Goal: Task Accomplishment & Management: Use online tool/utility

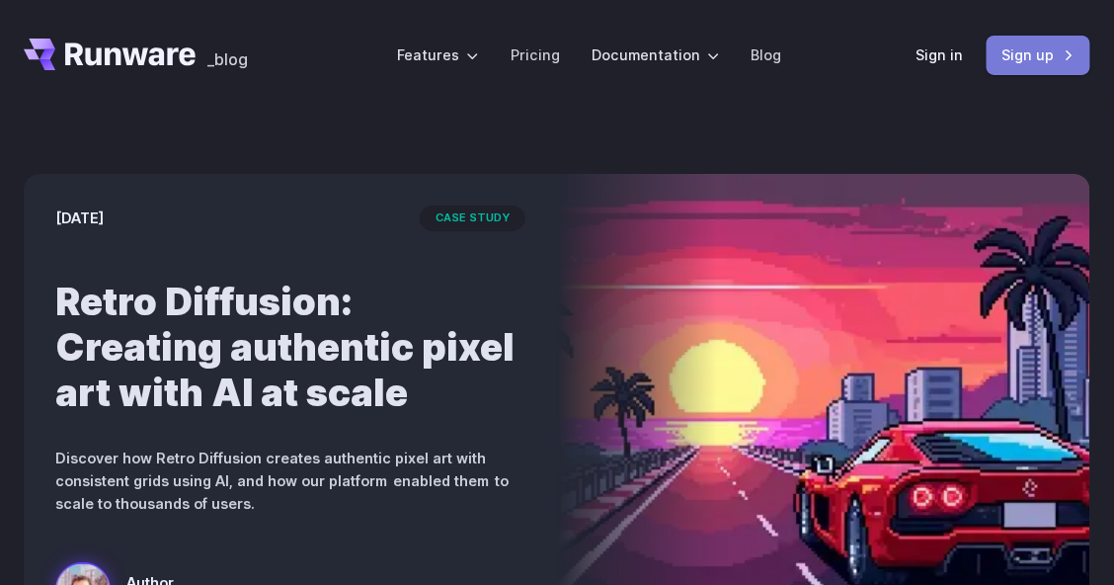
click at [1063, 57] on link "Sign up" at bounding box center [1039, 55] width 104 height 39
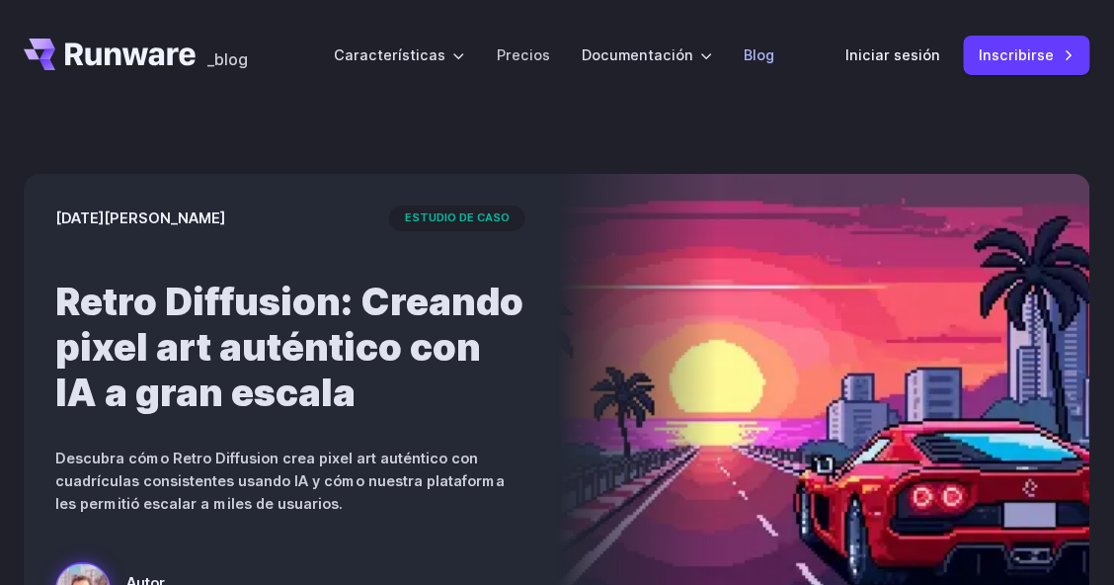
click at [748, 74] on li "Blog" at bounding box center [760, 55] width 62 height 54
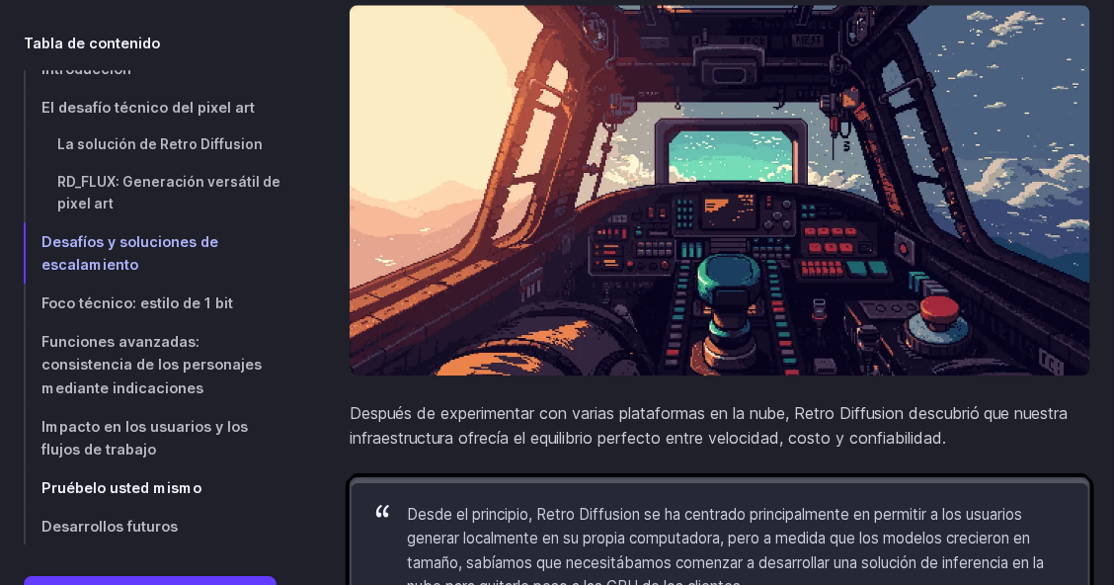
scroll to position [5198, 0]
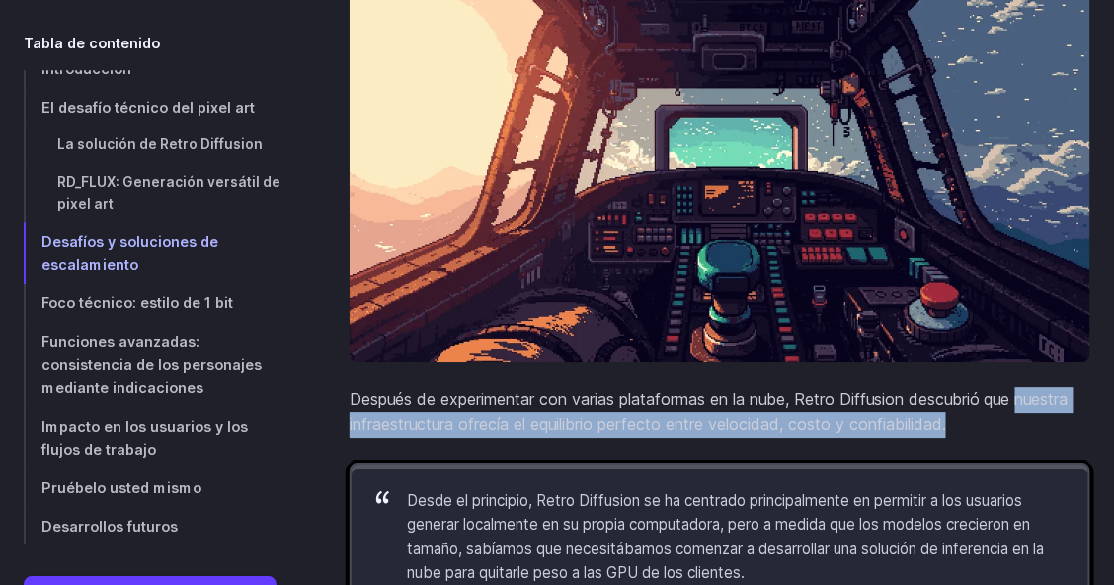
drag, startPoint x: 306, startPoint y: 499, endPoint x: 307, endPoint y: 522, distance: 23.7
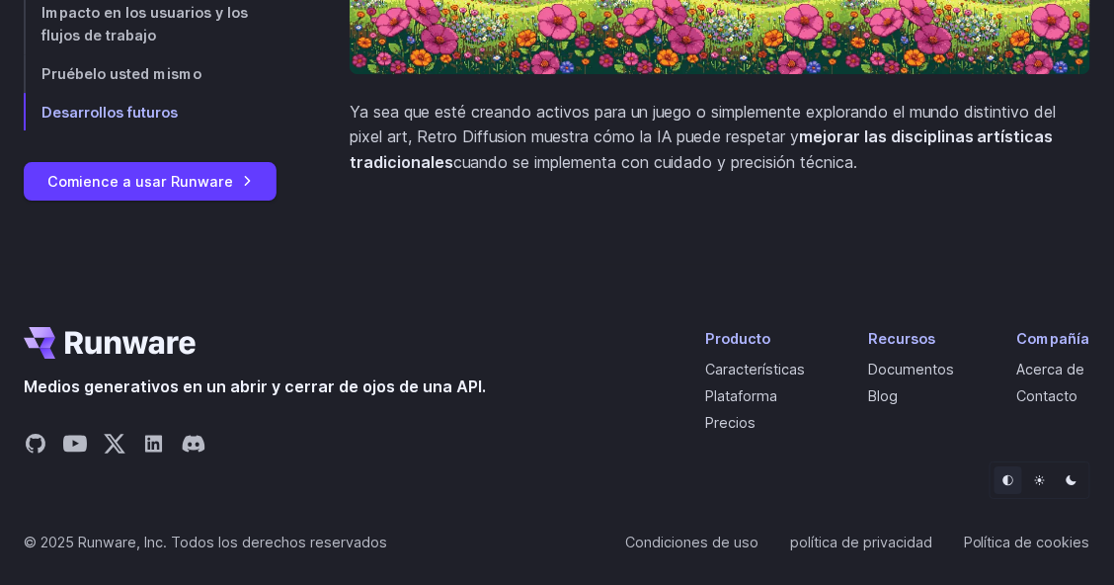
scroll to position [9507, 0]
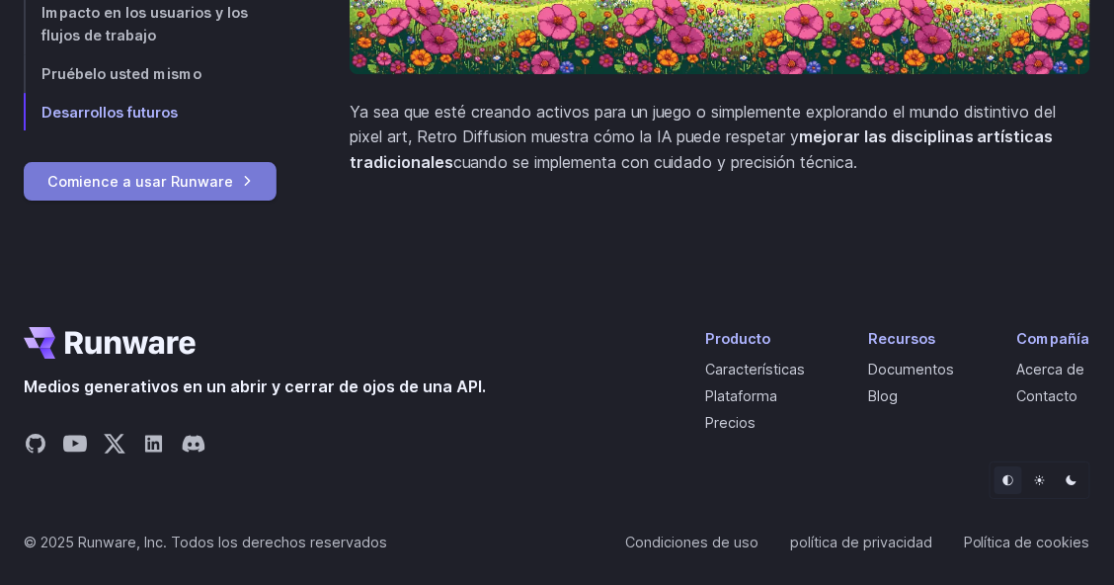
click at [155, 173] on font "Comience a usar Runware" at bounding box center [140, 181] width 186 height 17
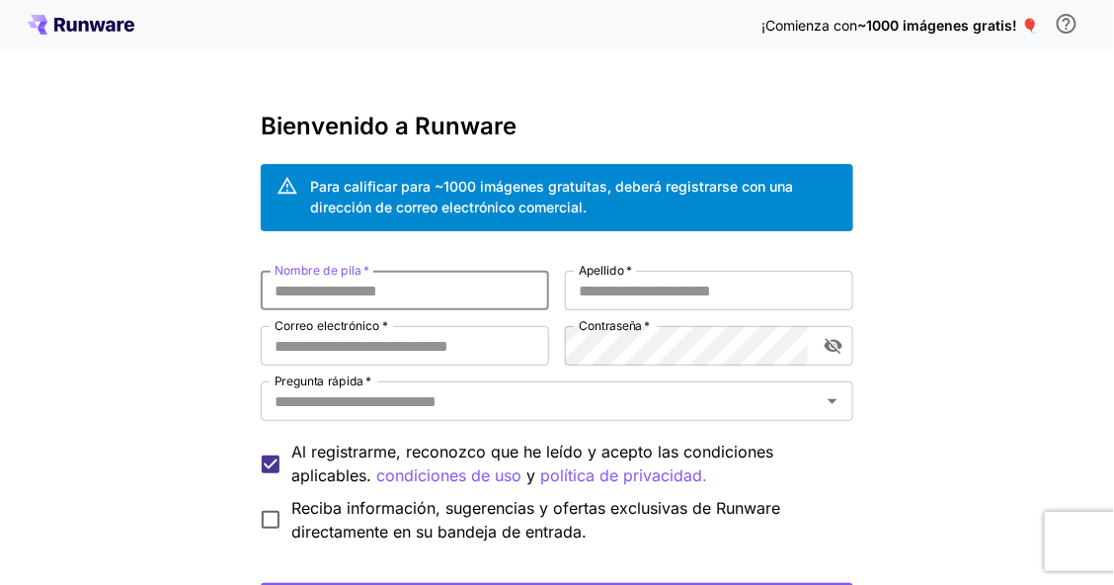
click at [408, 298] on input "Nombre de pila   *" at bounding box center [405, 291] width 288 height 40
type input "*******"
click at [615, 269] on font "Apellido" at bounding box center [602, 270] width 46 height 15
click at [615, 271] on input "Apellido   *" at bounding box center [709, 291] width 288 height 40
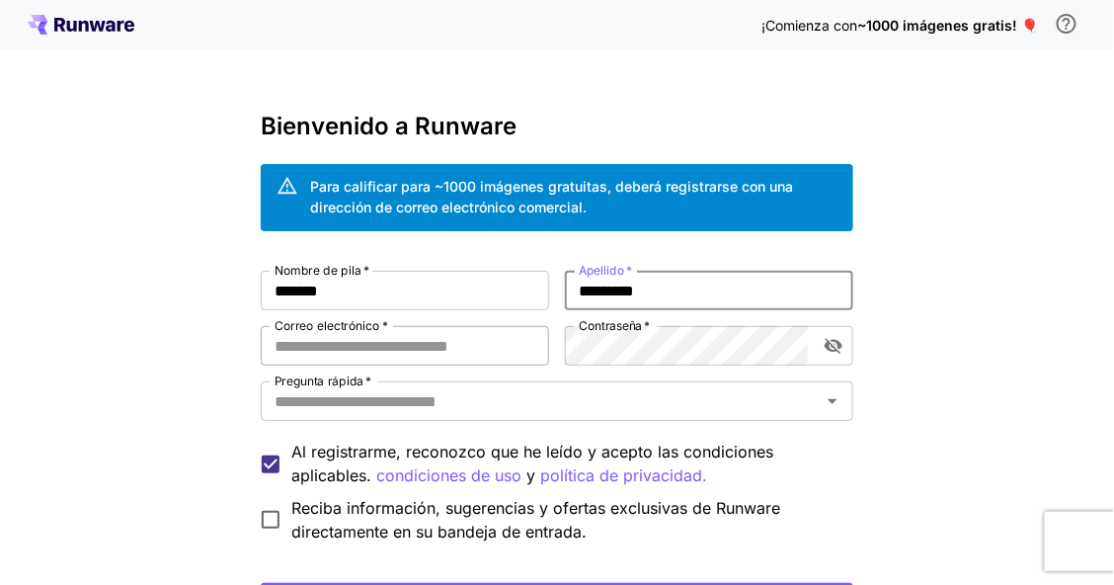
type input "*********"
click at [391, 345] on input "Correo electrónico   *" at bounding box center [405, 346] width 288 height 40
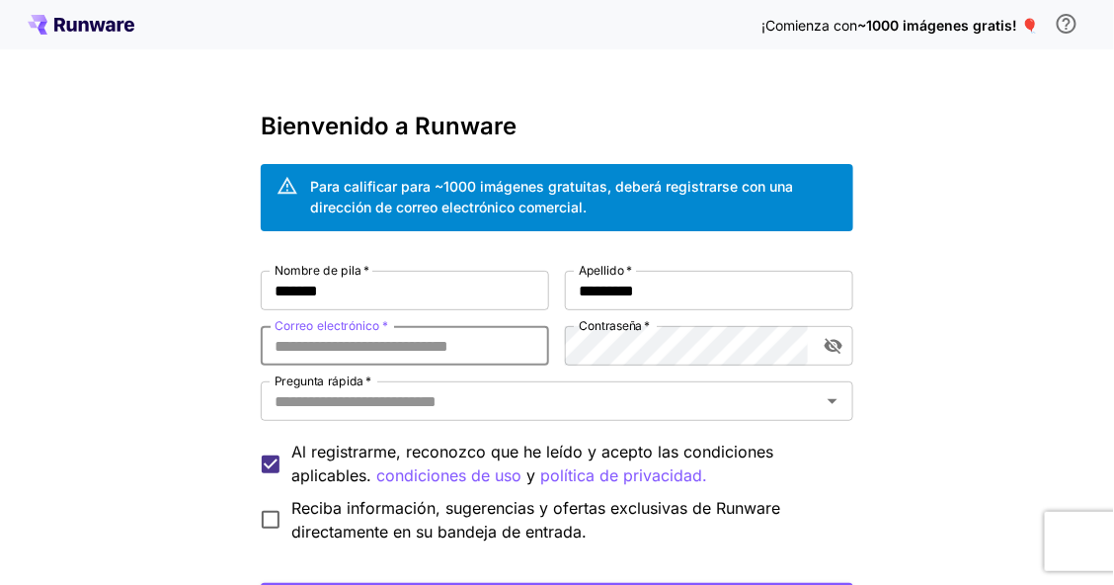
type input "**********"
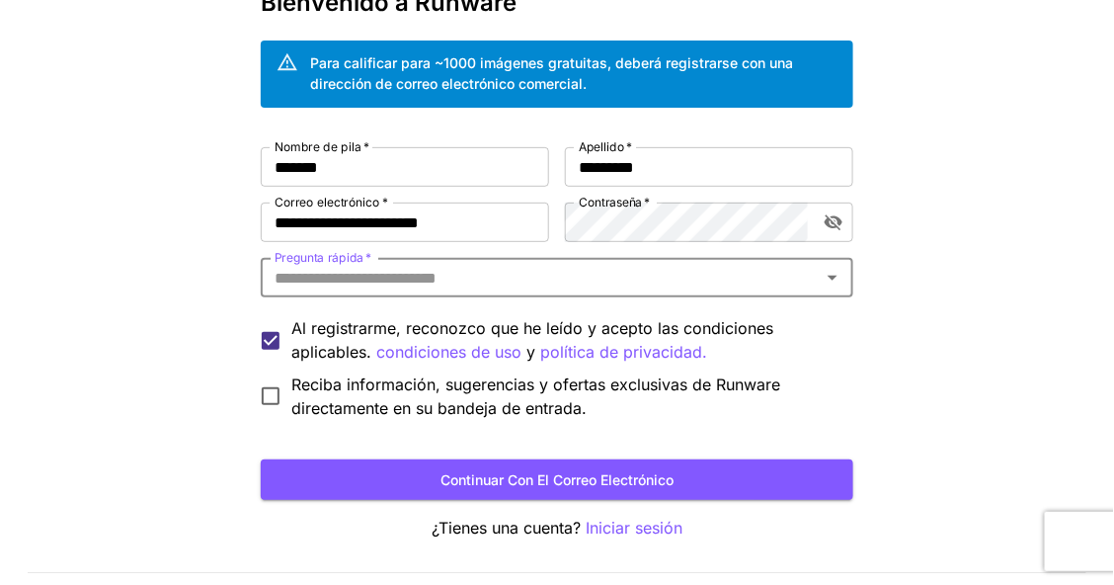
scroll to position [131, 0]
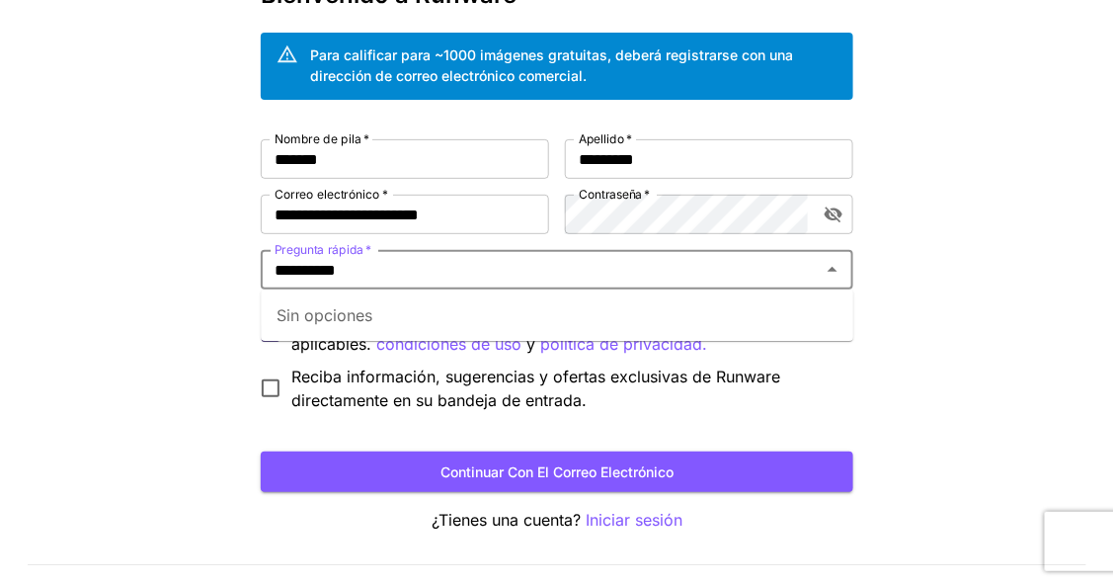
type input "**********"
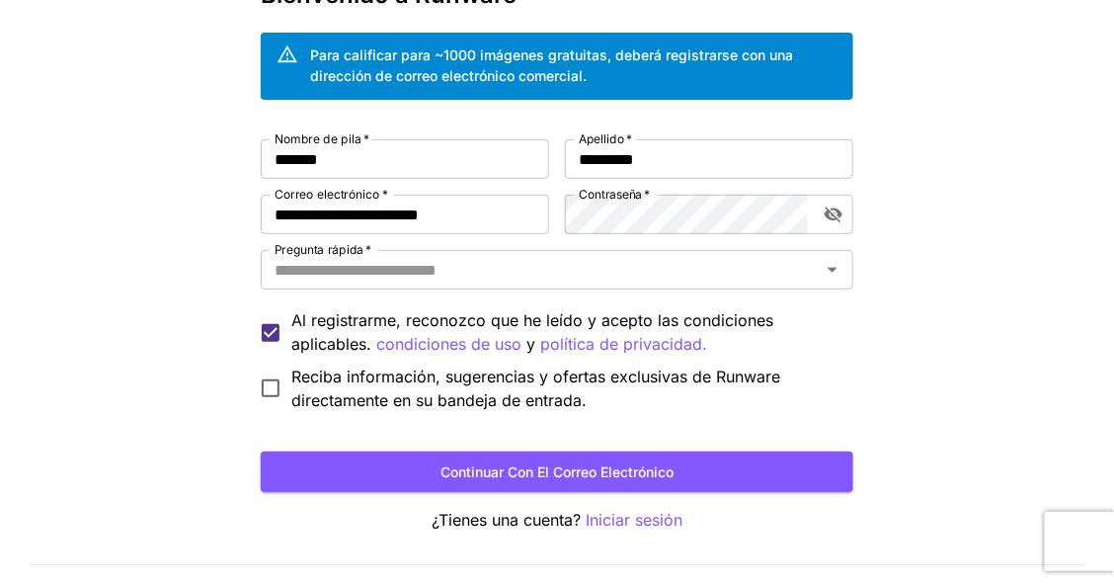
click at [190, 381] on div "**********" at bounding box center [557, 253] width 1114 height 769
click at [379, 265] on input "Pregunta rápida   *" at bounding box center [541, 270] width 548 height 28
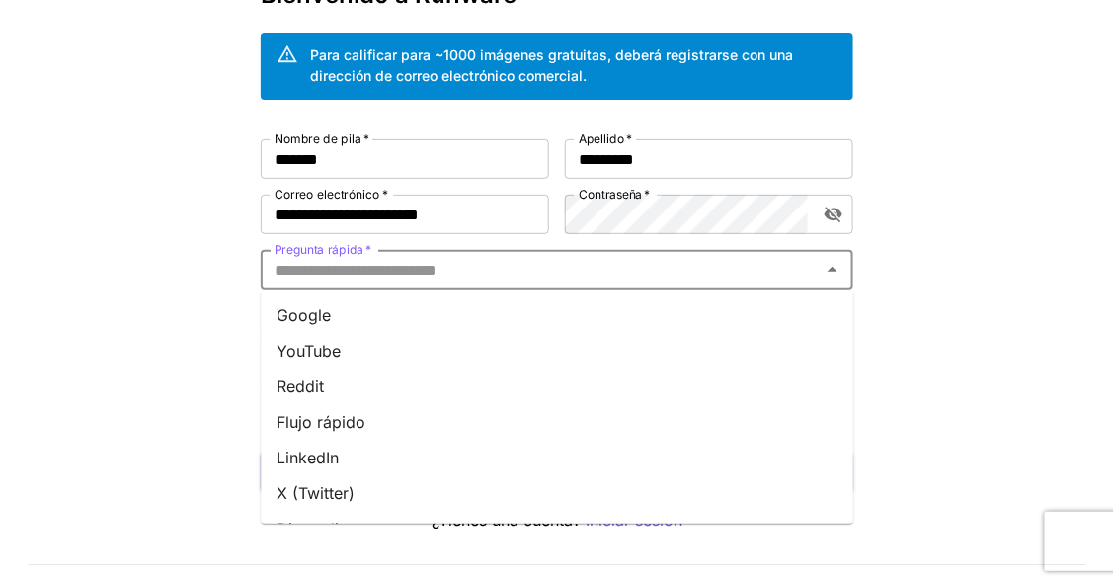
type input "*"
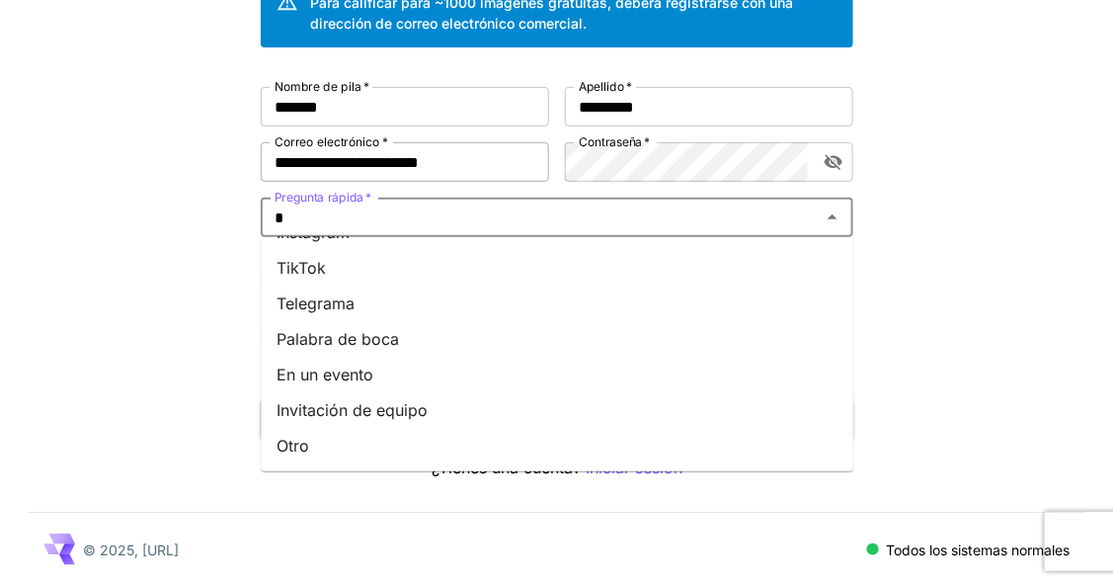
scroll to position [7, 0]
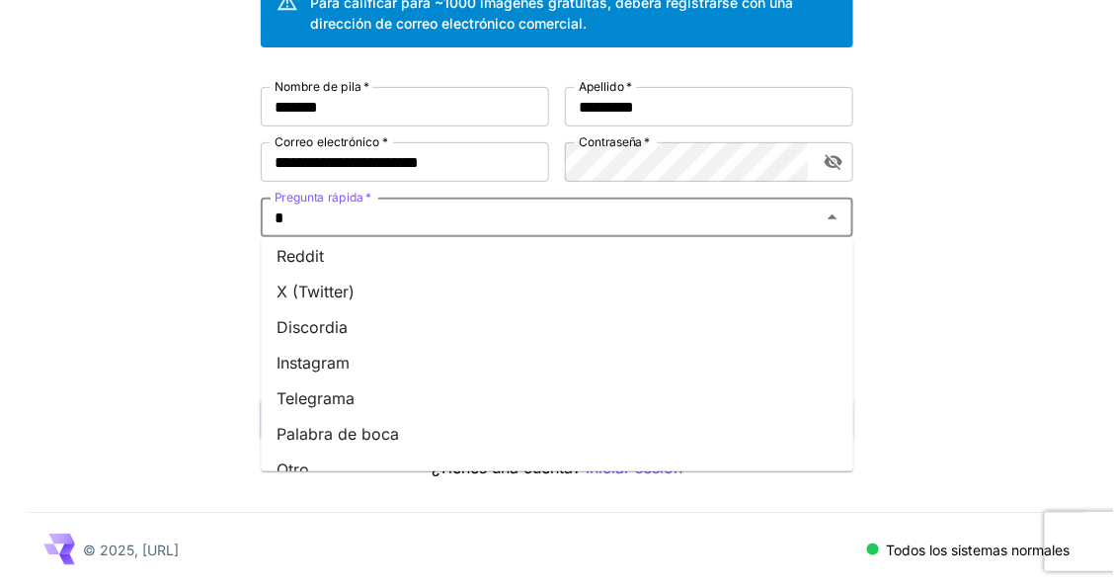
type input "**"
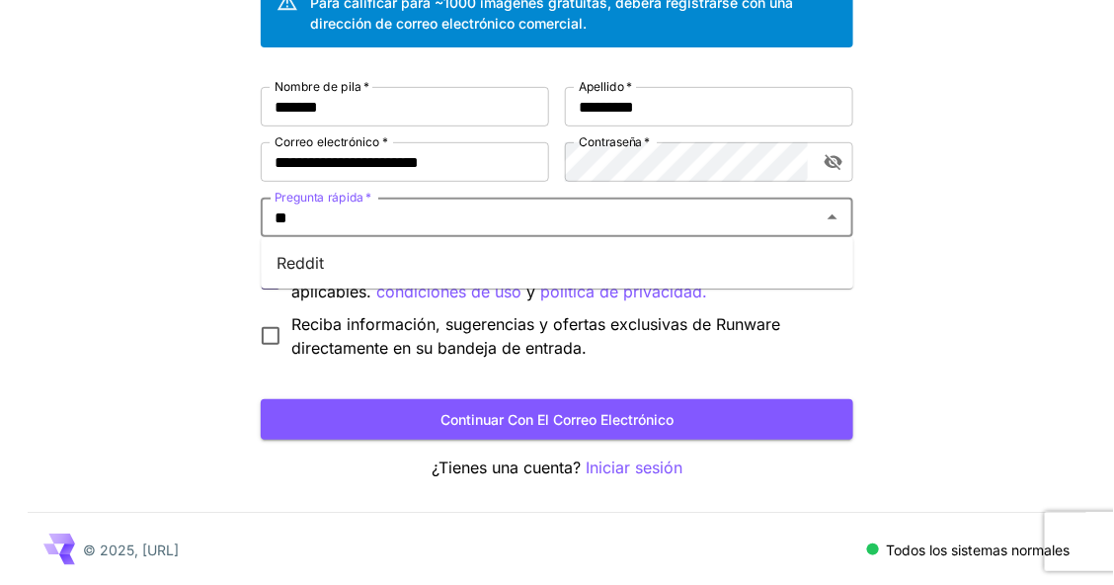
scroll to position [0, 0]
click at [362, 259] on li "Reddit" at bounding box center [557, 263] width 593 height 36
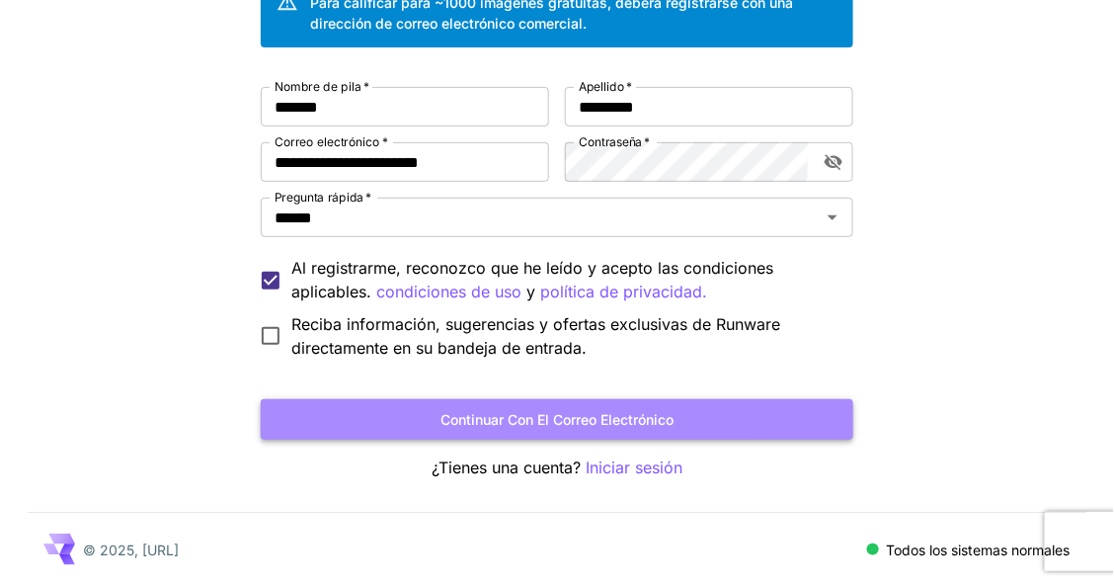
click at [372, 431] on button "Continuar con el correo electrónico" at bounding box center [557, 419] width 593 height 40
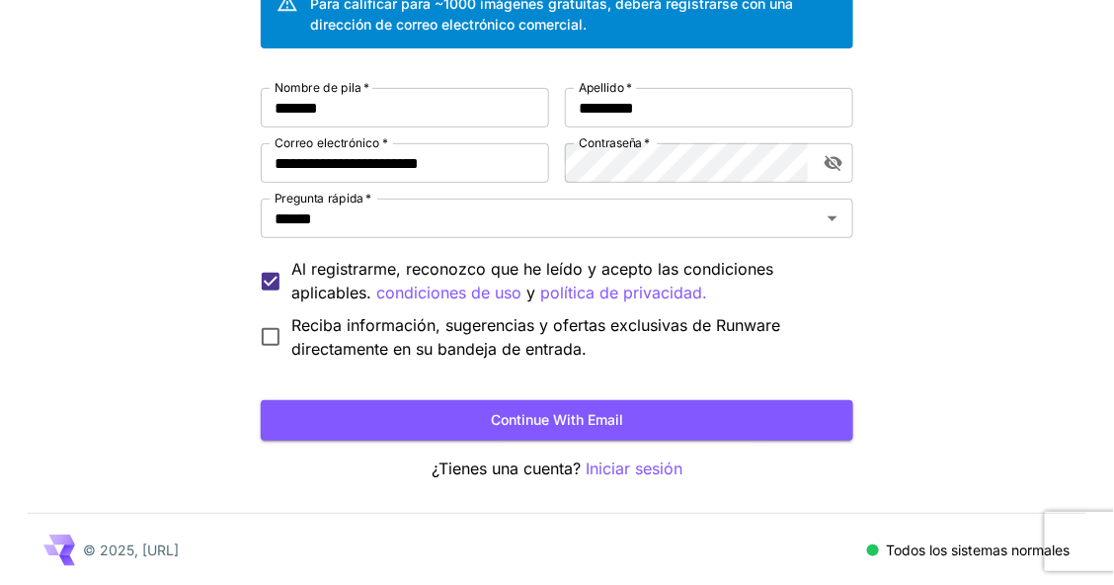
scroll to position [184, 0]
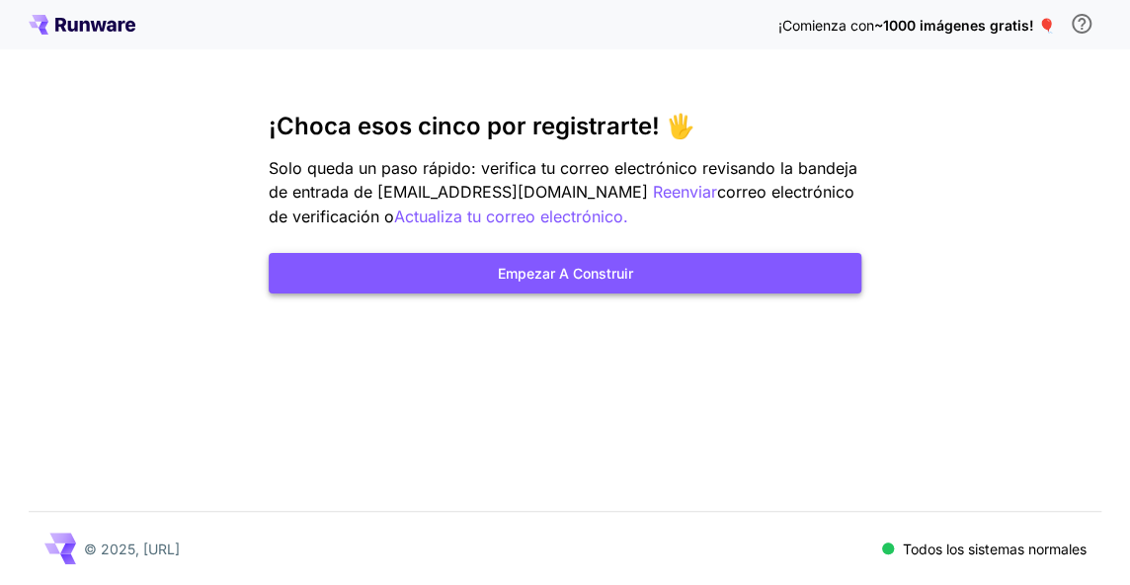
click at [490, 268] on button "Empezar a construir" at bounding box center [565, 273] width 593 height 40
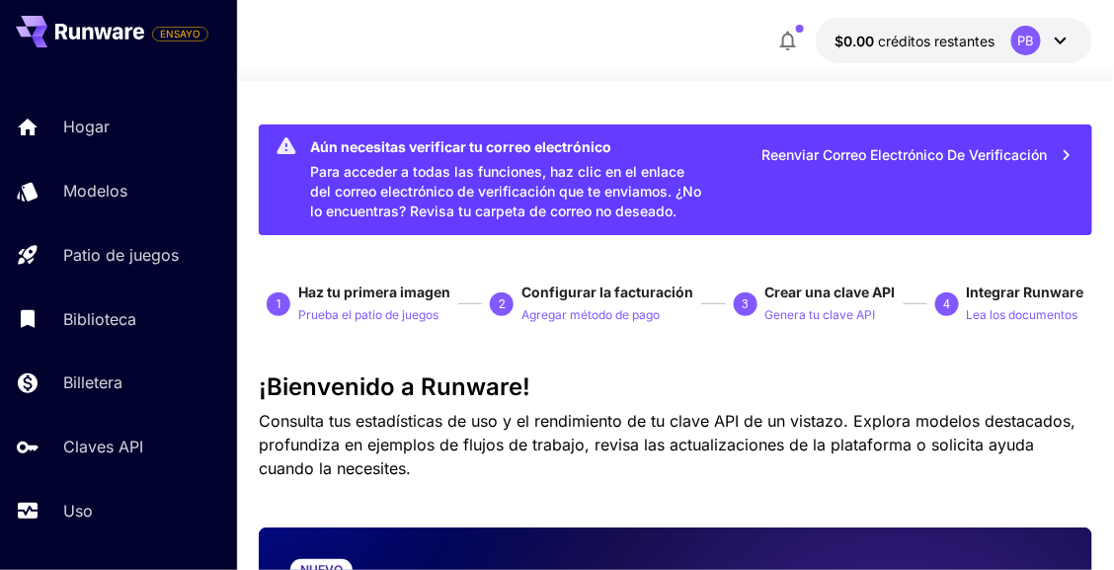
click at [497, 58] on div at bounding box center [675, 69] width 877 height 24
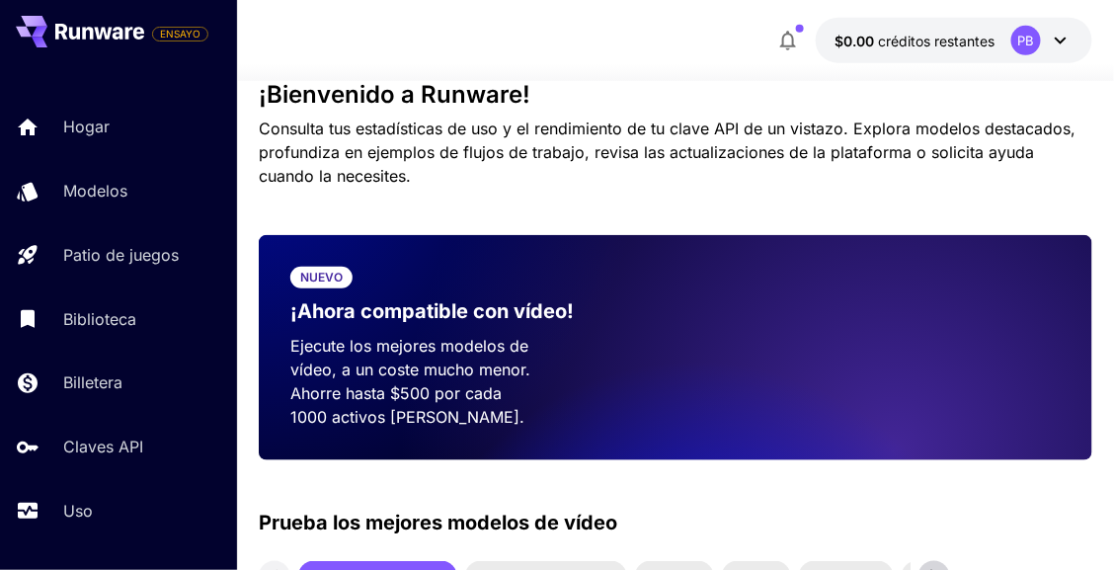
scroll to position [296, 0]
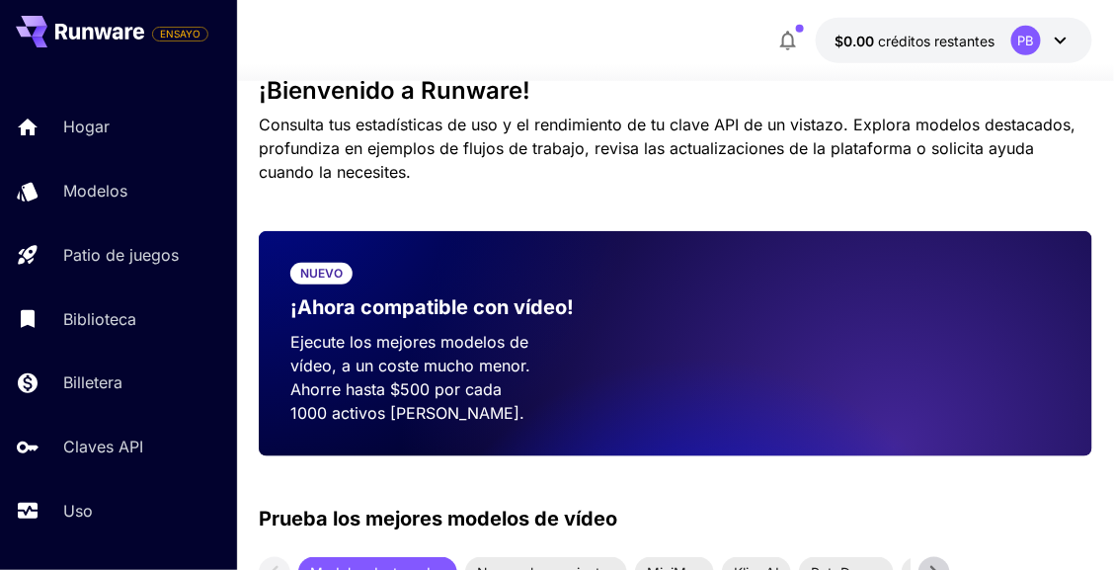
drag, startPoint x: 558, startPoint y: 178, endPoint x: 548, endPoint y: 232, distance: 55.2
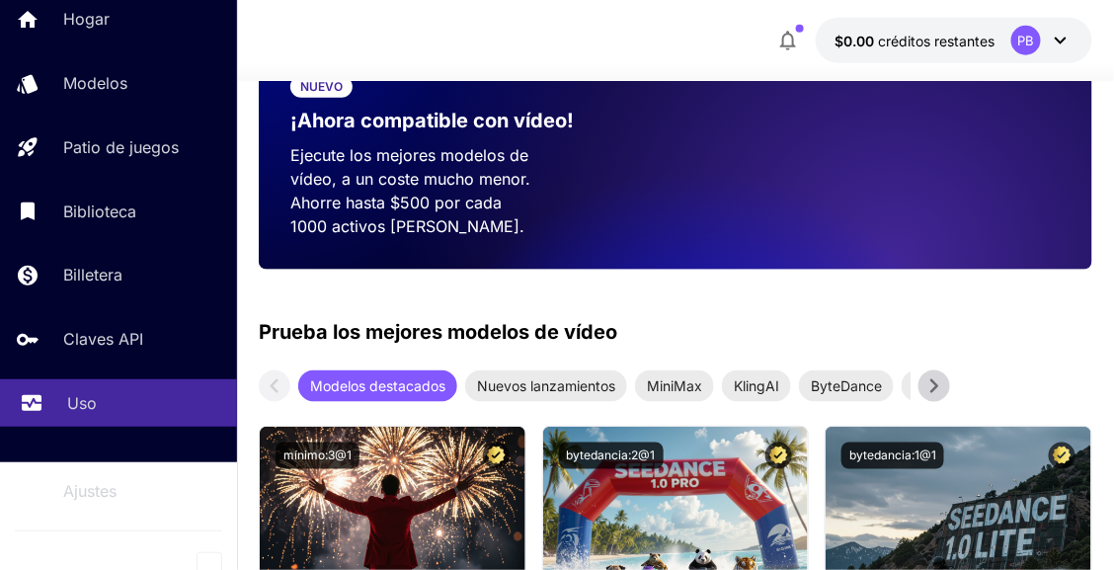
scroll to position [122, 0]
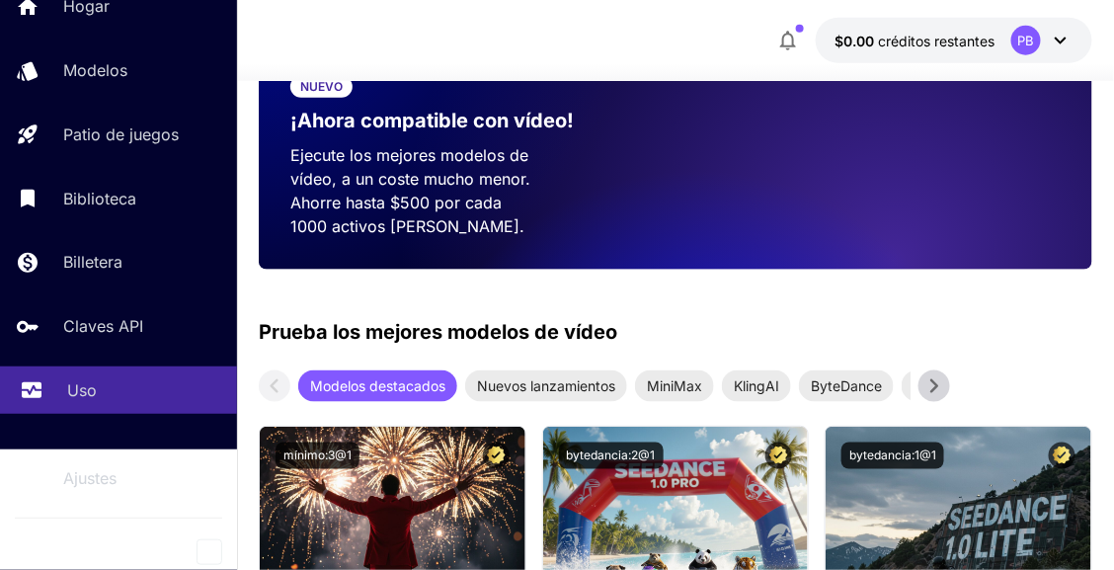
click at [34, 393] on icon at bounding box center [32, 388] width 20 height 10
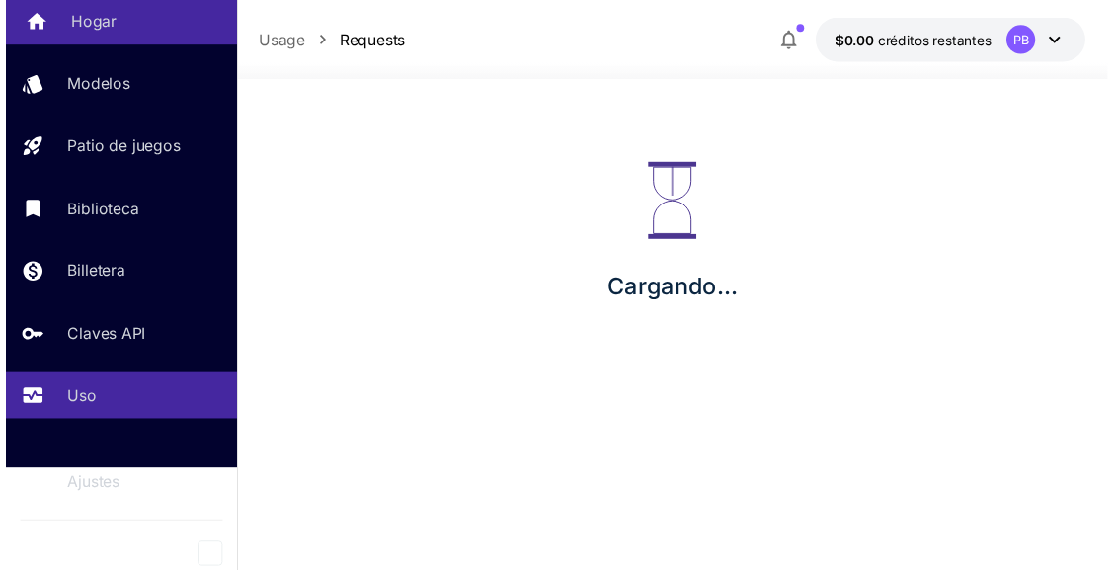
scroll to position [108, 0]
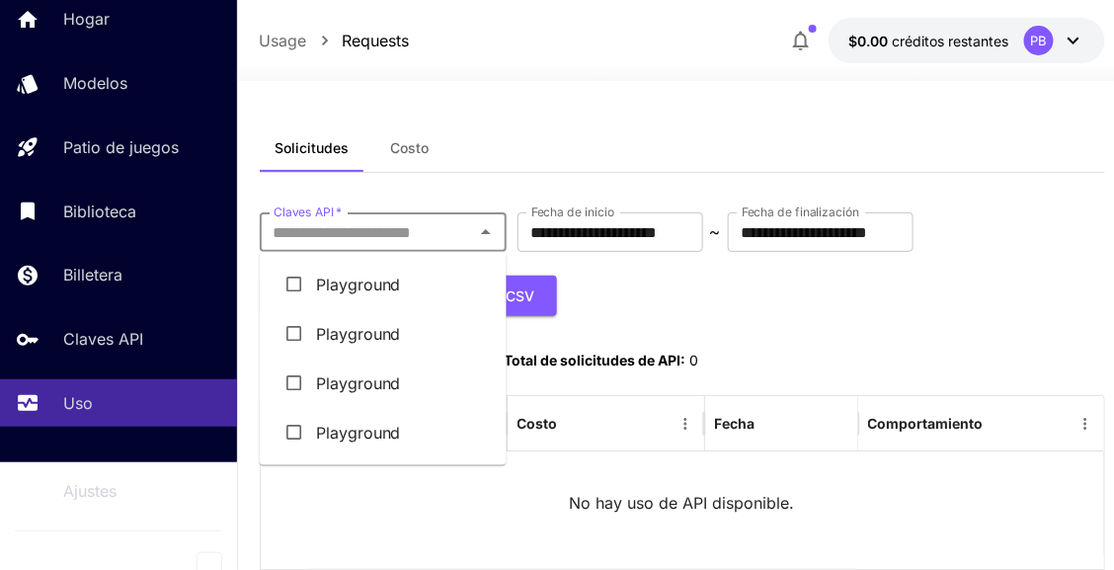
click at [450, 226] on input "Claves API   *" at bounding box center [367, 232] width 202 height 28
click at [487, 242] on icon "Close" at bounding box center [486, 232] width 24 height 24
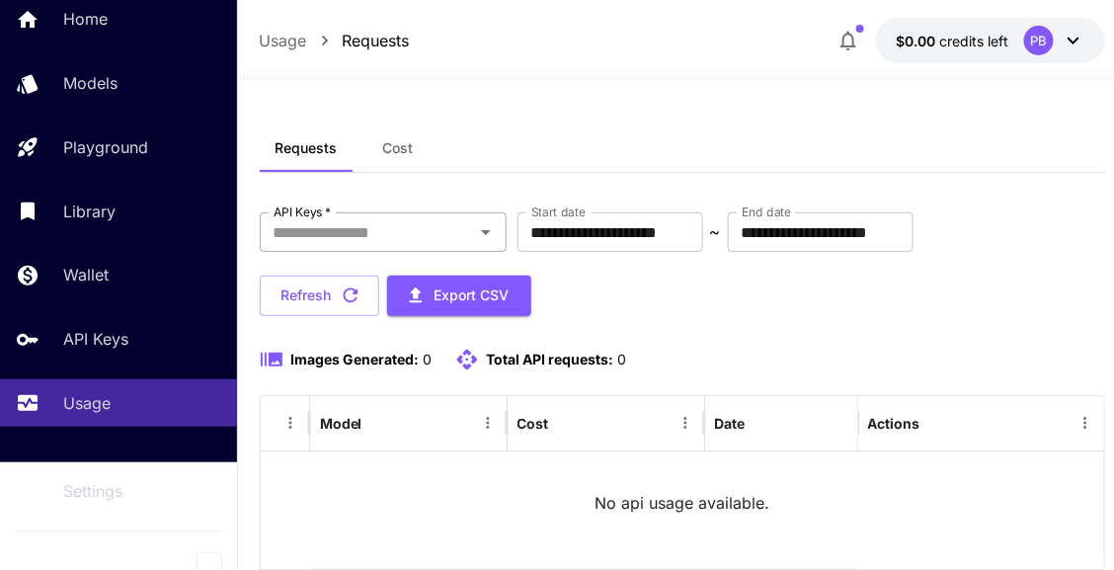
click at [468, 229] on div "API Keys   *" at bounding box center [383, 232] width 247 height 40
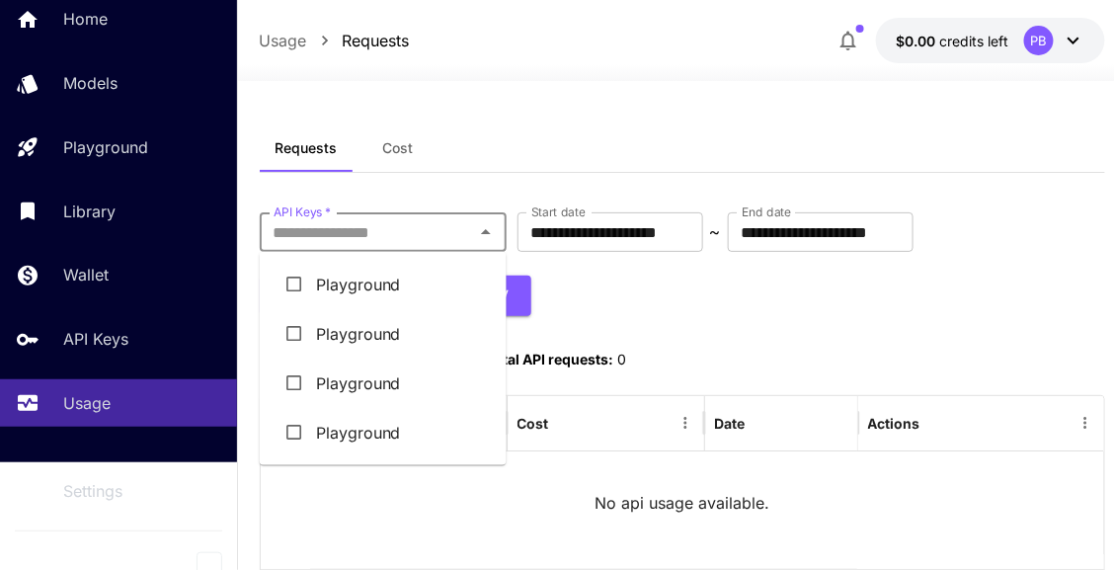
click at [483, 233] on icon "Close" at bounding box center [486, 232] width 24 height 24
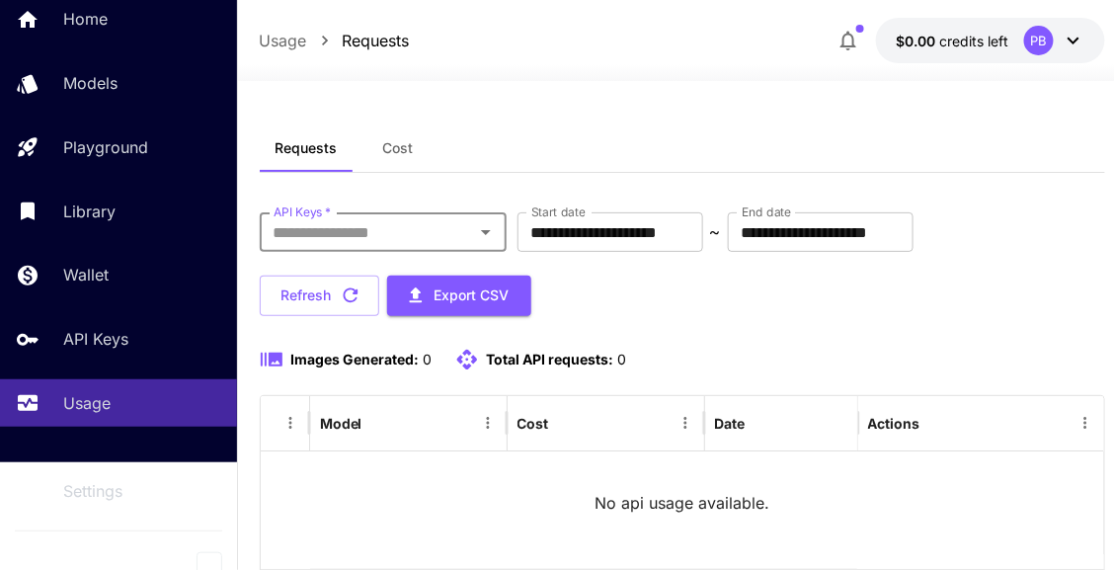
scroll to position [0, 0]
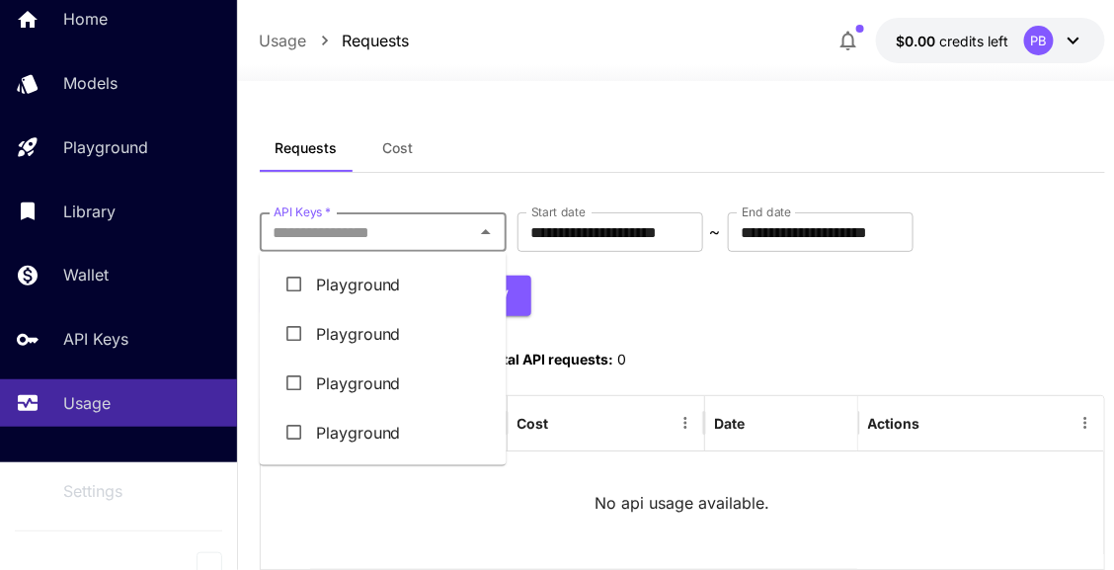
click at [426, 233] on input "API Keys   *" at bounding box center [367, 232] width 202 height 28
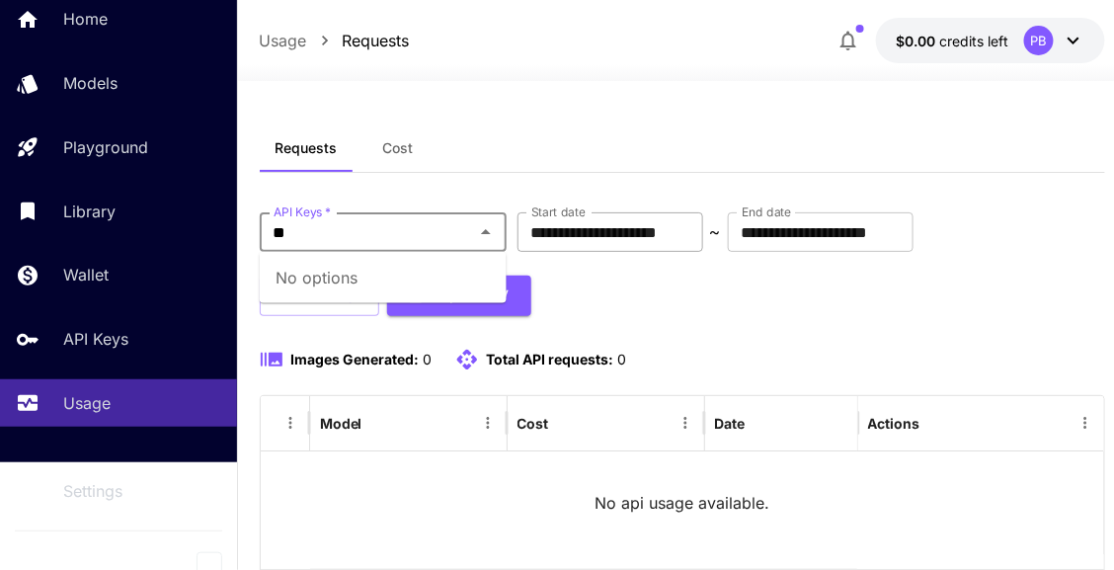
type input "*"
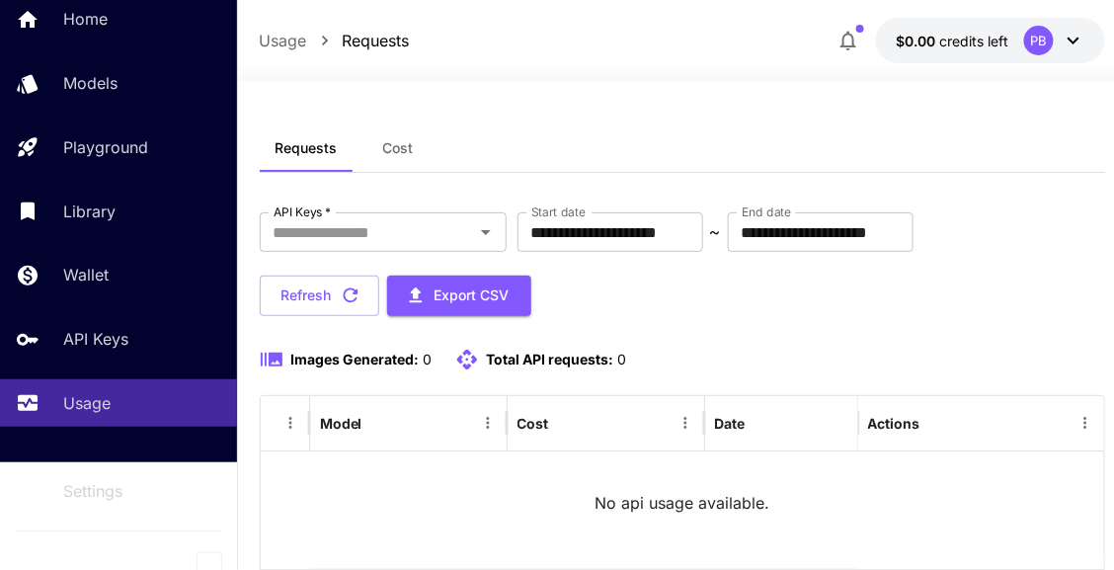
click at [740, 282] on div "**********" at bounding box center [683, 264] width 846 height 104
click at [384, 138] on button "Cost" at bounding box center [398, 147] width 89 height 47
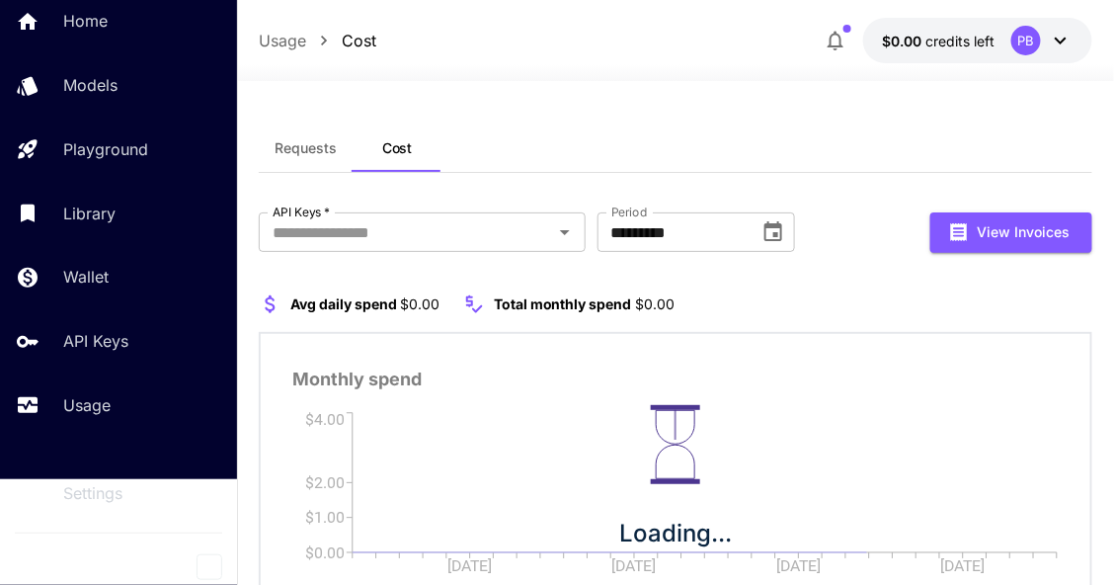
click at [333, 144] on span "Requests" at bounding box center [306, 148] width 62 height 18
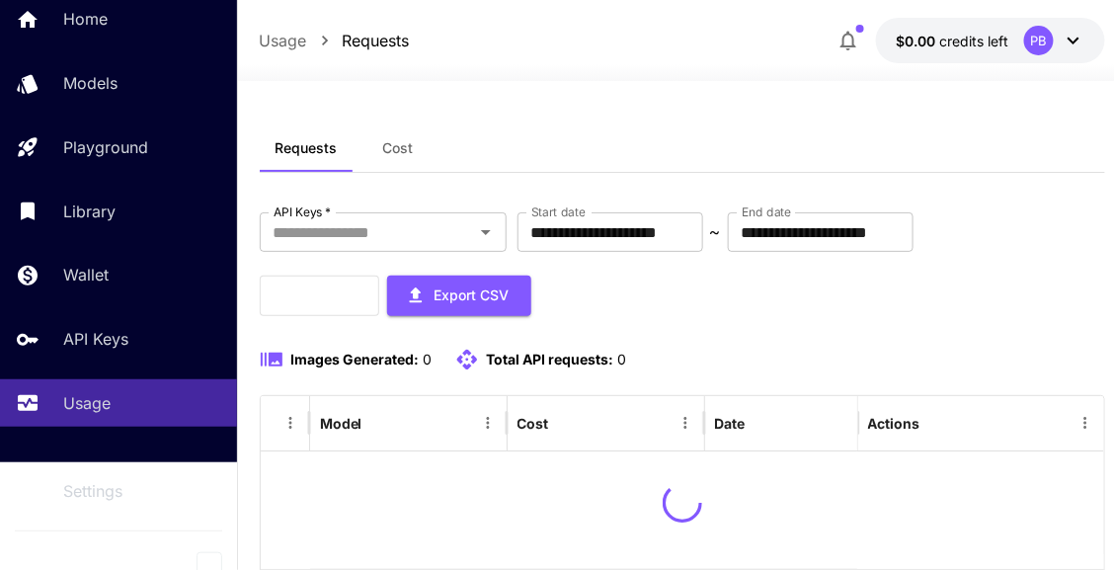
click at [384, 164] on button "Cost" at bounding box center [398, 147] width 89 height 47
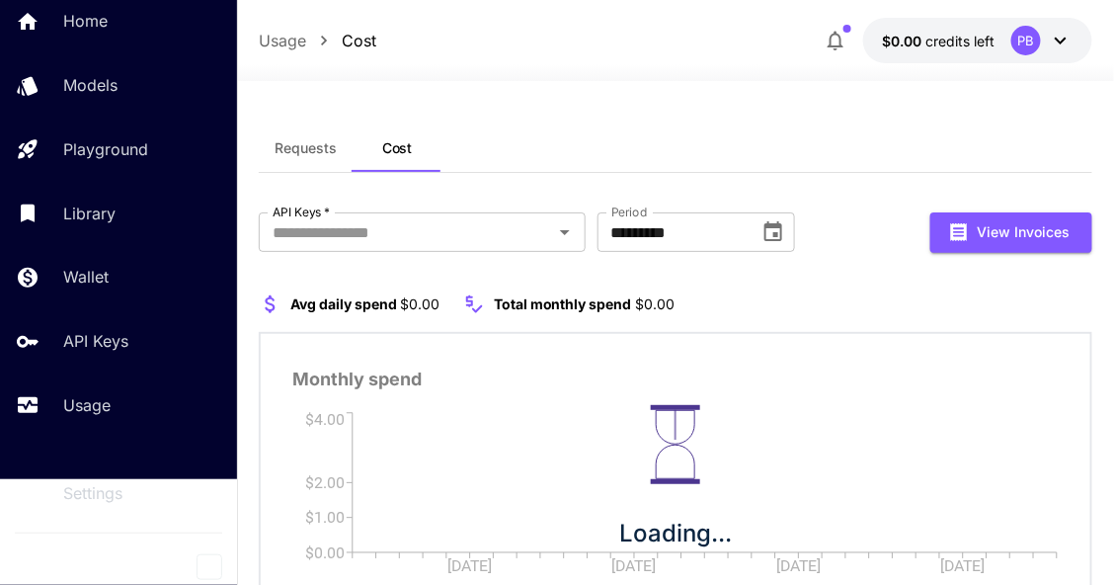
click at [292, 145] on span "Requests" at bounding box center [306, 148] width 62 height 18
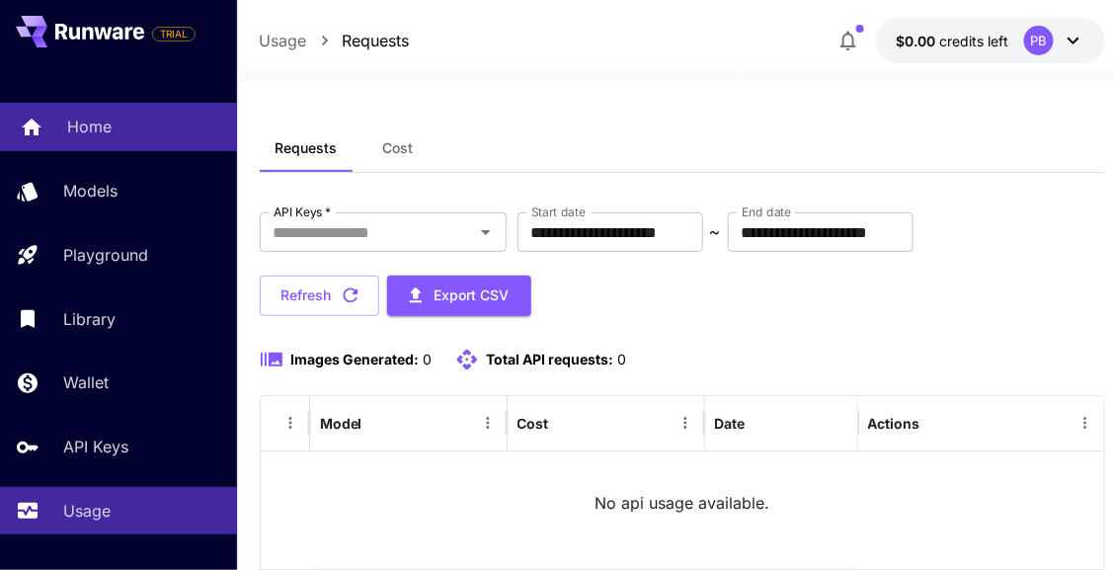
click at [113, 136] on div "Home" at bounding box center [144, 127] width 154 height 24
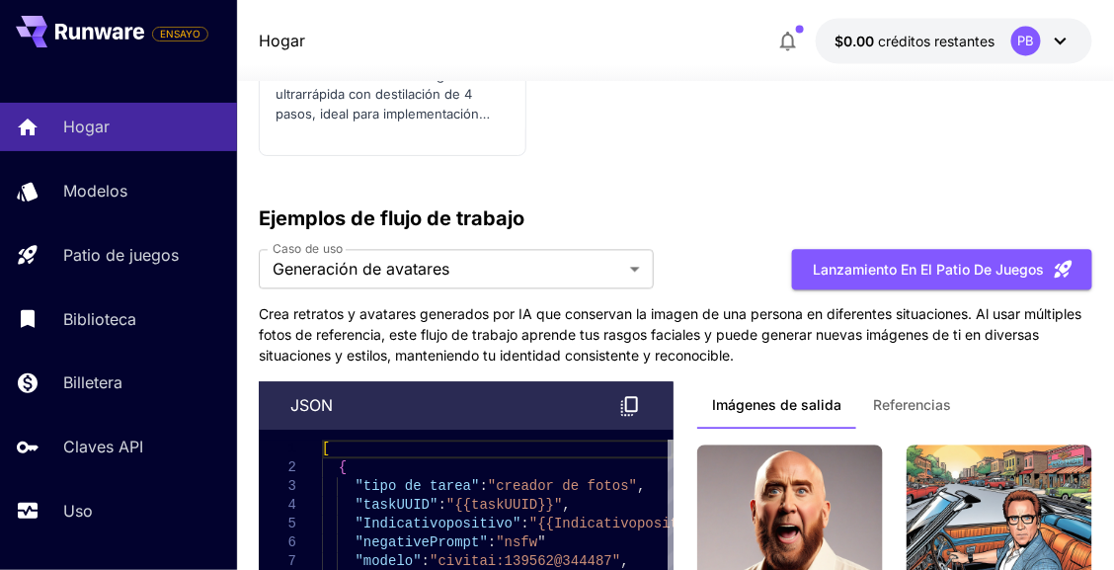
scroll to position [6889, 0]
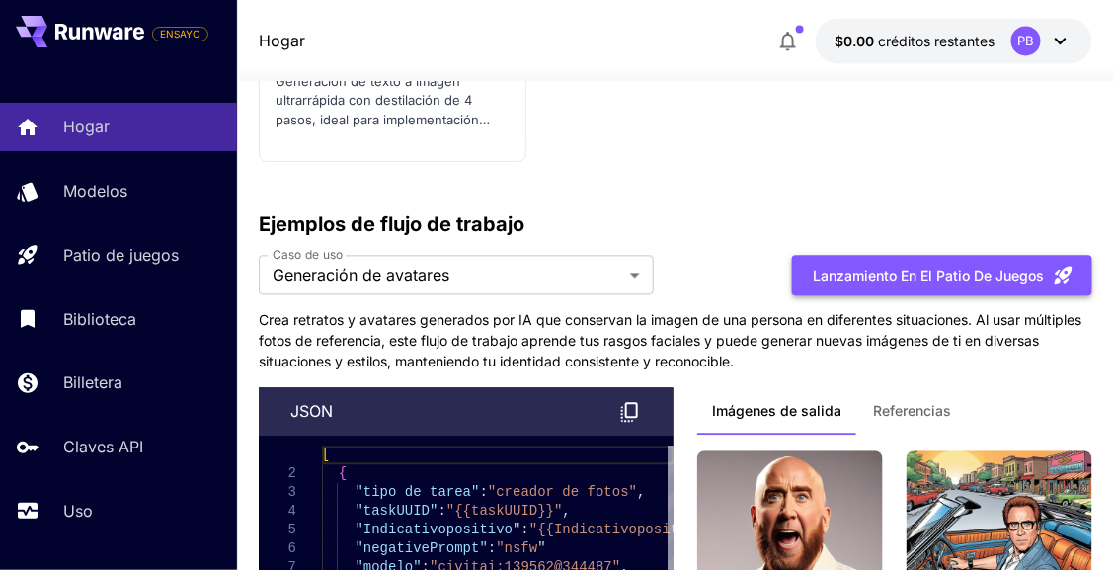
click at [862, 263] on font "Lanzamiento en el patio de juegos" at bounding box center [929, 275] width 231 height 25
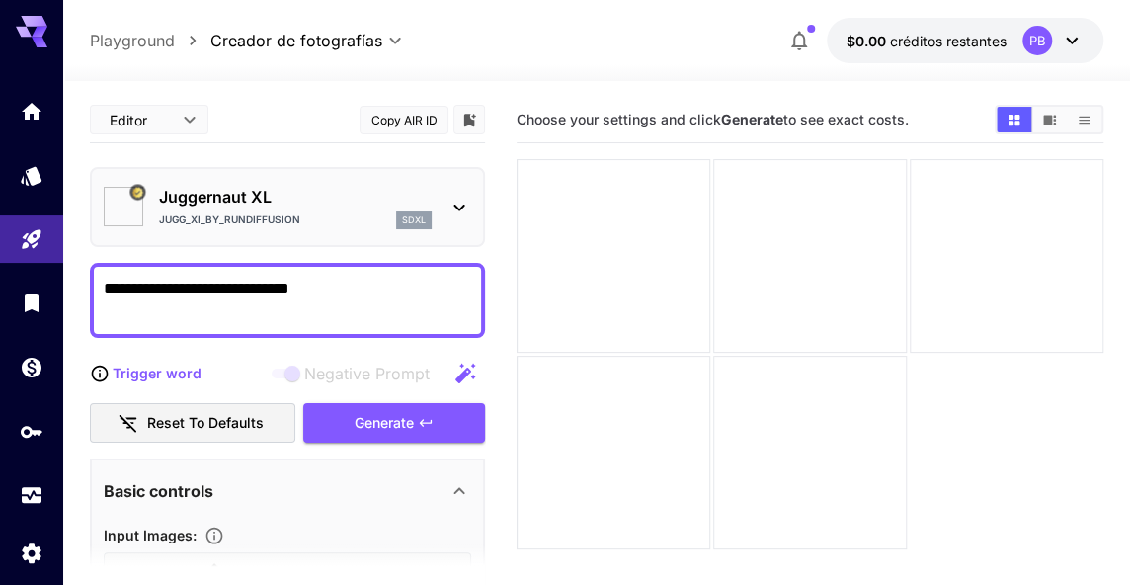
type input "*********"
type input "*******"
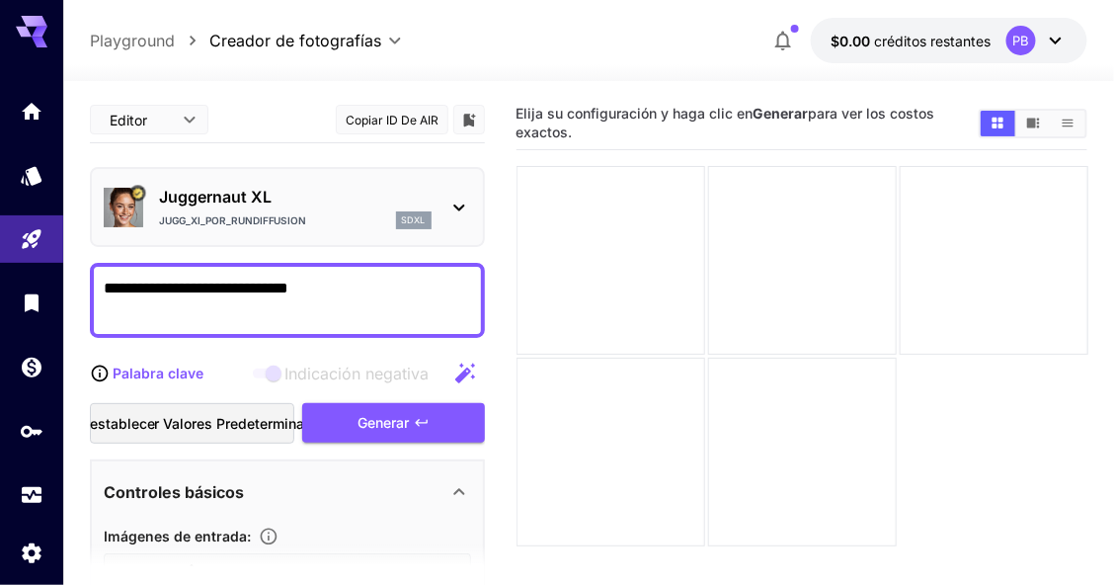
click at [389, 200] on p "Juggernaut XL" at bounding box center [295, 197] width 273 height 24
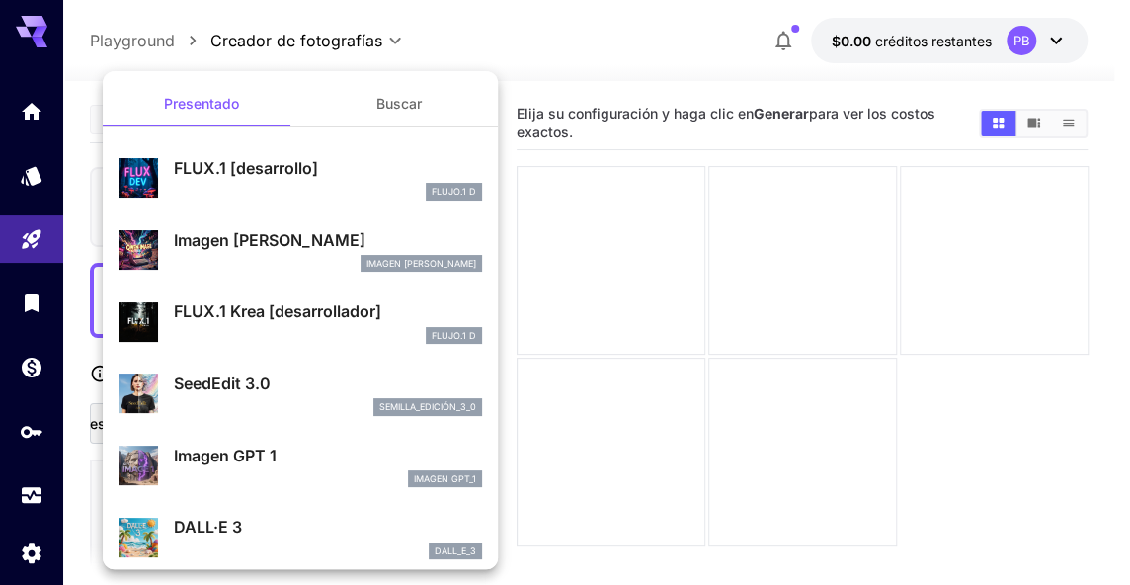
click at [755, 164] on div at bounding box center [565, 292] width 1130 height 585
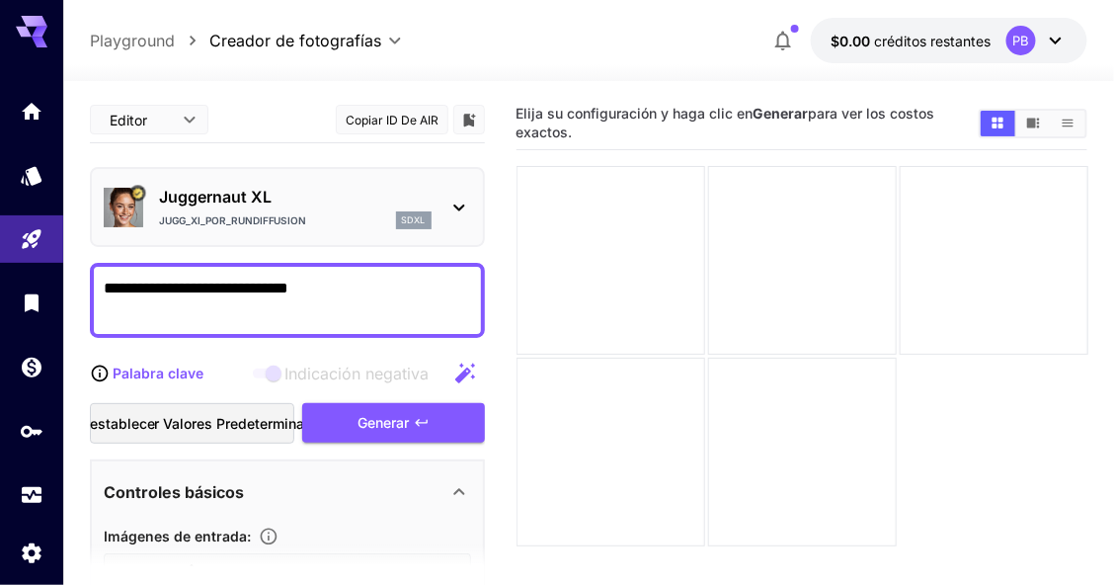
click at [294, 218] on font "Jugg_XI_por_RunDiffusion" at bounding box center [233, 220] width 148 height 12
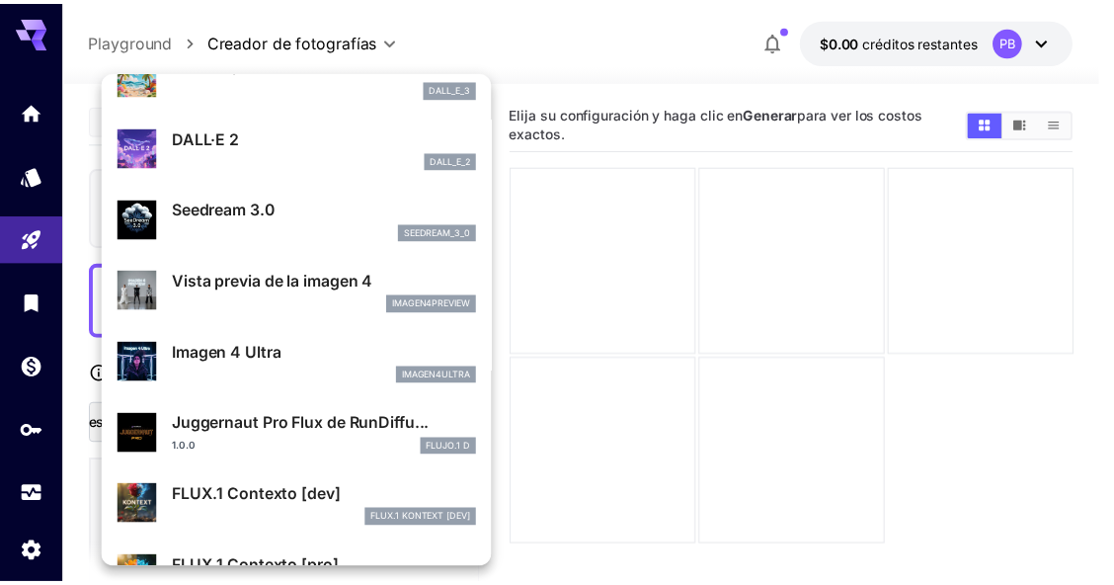
scroll to position [496, 0]
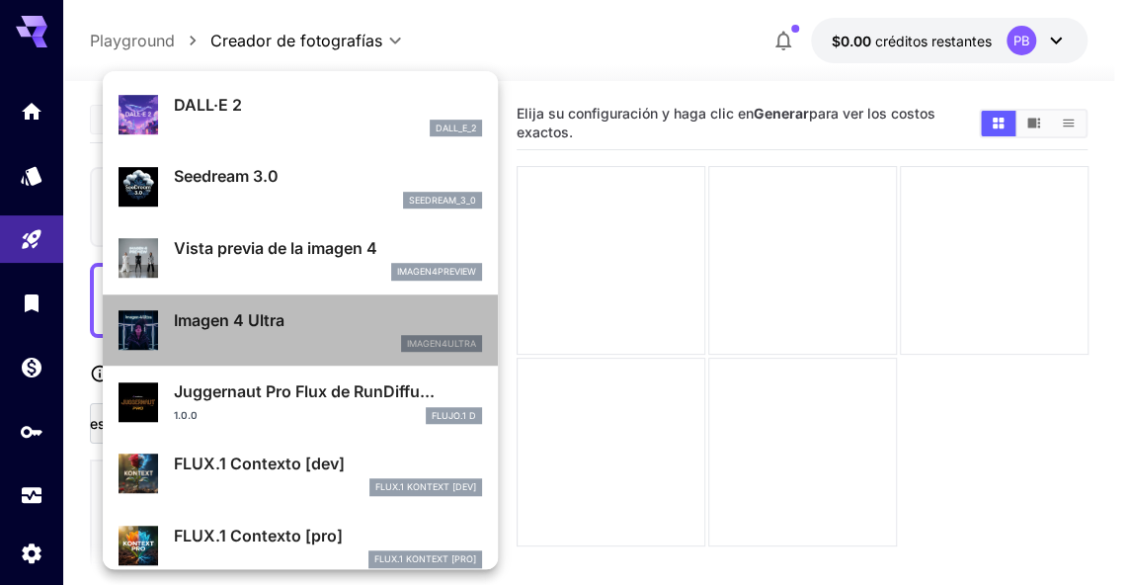
click at [311, 335] on div "imagen4ultra" at bounding box center [328, 344] width 308 height 18
type input "*"
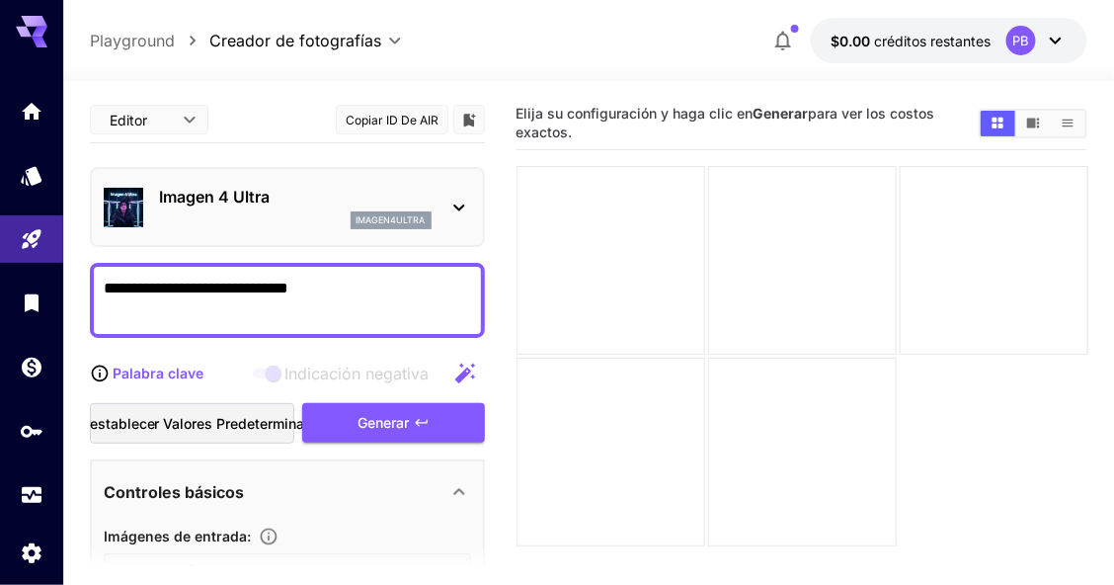
click at [350, 301] on textarea "**********" at bounding box center [287, 300] width 367 height 47
type textarea "*"
click at [334, 287] on textarea "**********" at bounding box center [287, 300] width 367 height 47
click at [422, 279] on textarea "**********" at bounding box center [287, 300] width 367 height 47
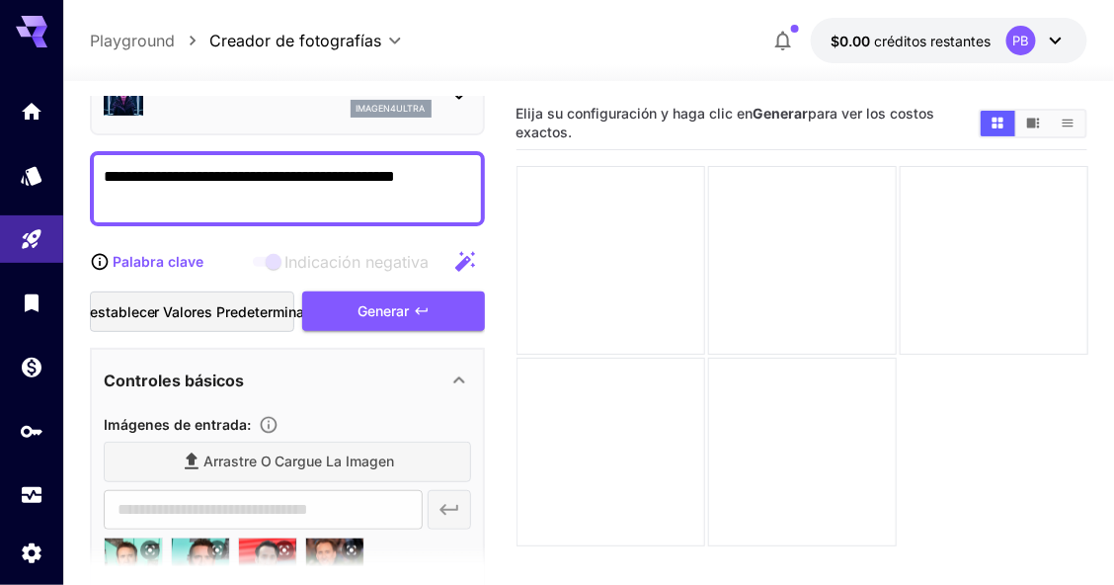
scroll to position [131, 0]
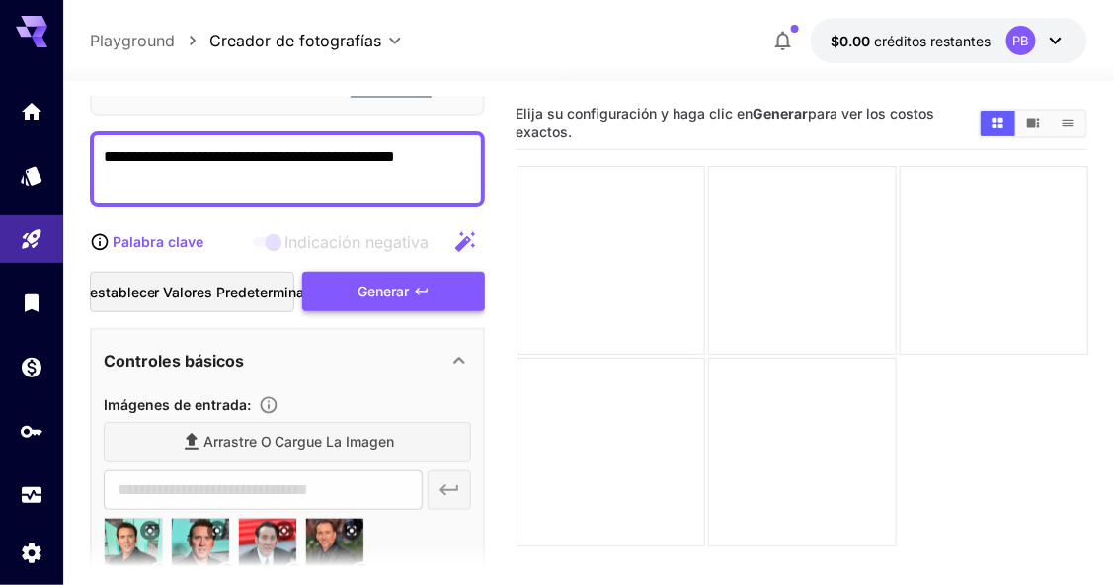
type textarea "**********"
click at [353, 300] on div "Generar" at bounding box center [393, 292] width 182 height 40
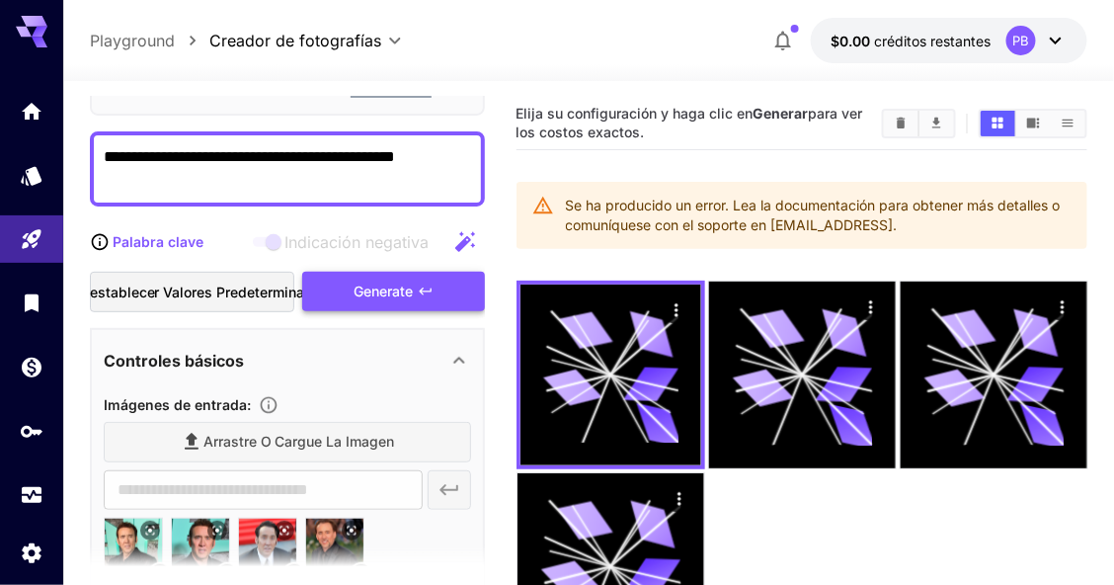
click at [421, 274] on div "Generate" at bounding box center [393, 292] width 182 height 40
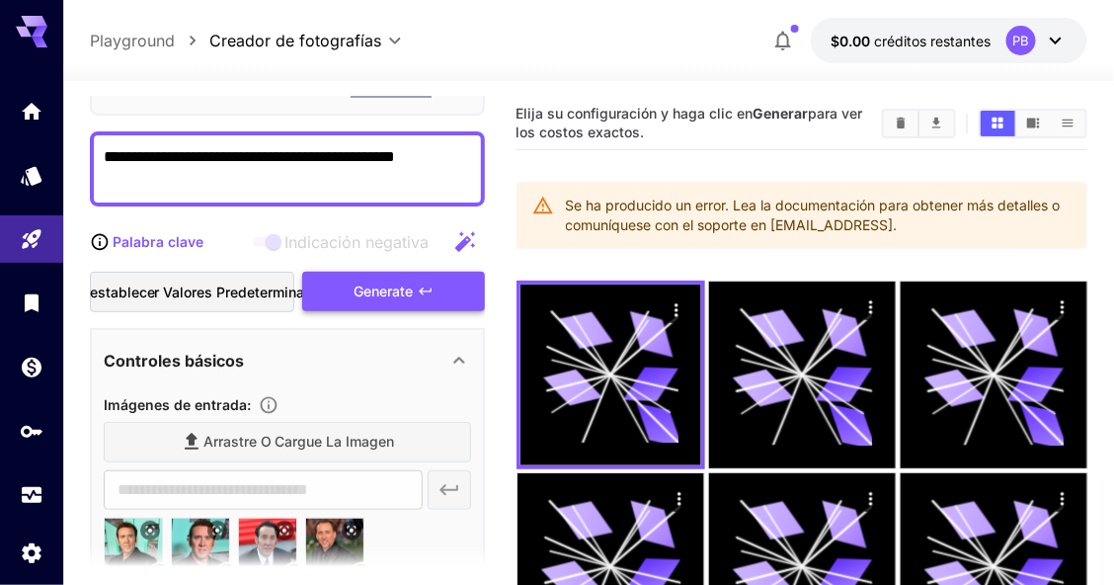
click at [421, 274] on div "Generate" at bounding box center [393, 292] width 182 height 40
click at [427, 276] on div "Generate" at bounding box center [393, 292] width 182 height 40
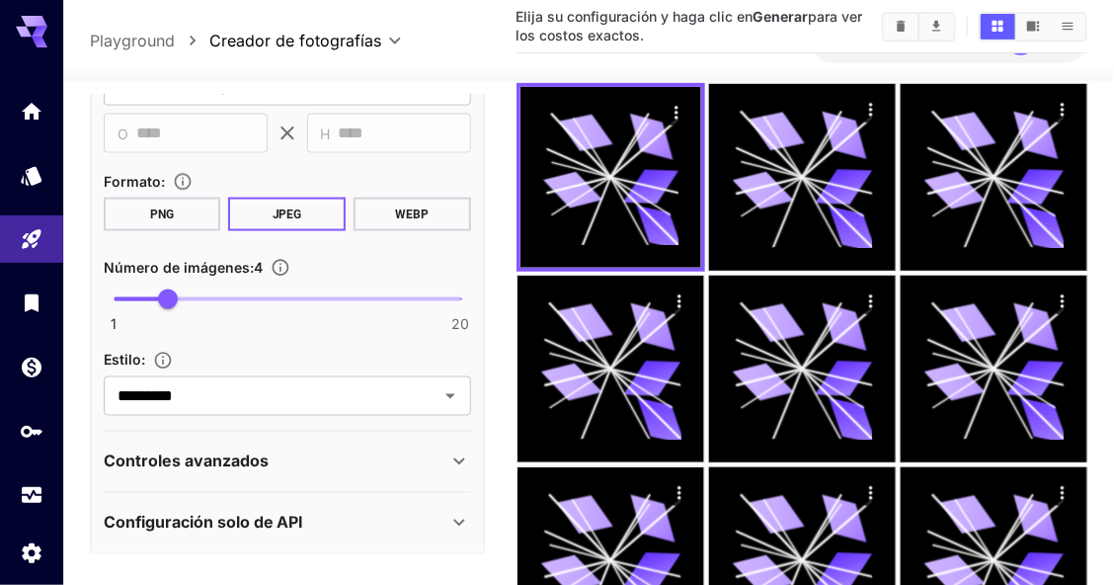
scroll to position [710, 0]
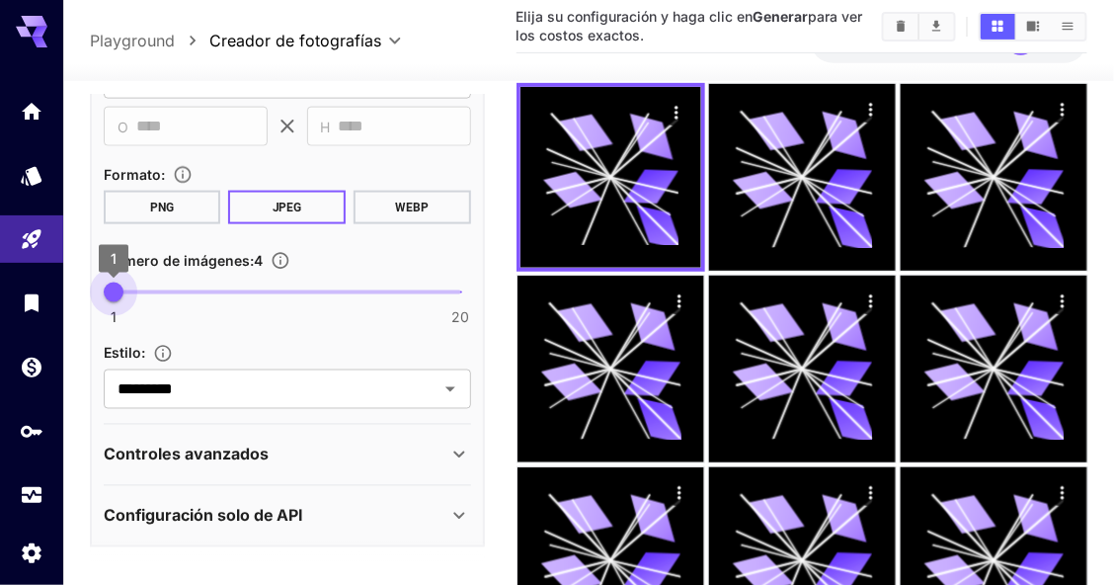
drag, startPoint x: 151, startPoint y: 282, endPoint x: 88, endPoint y: 282, distance: 63.2
type input "*"
click at [104, 282] on span "1" at bounding box center [114, 292] width 20 height 20
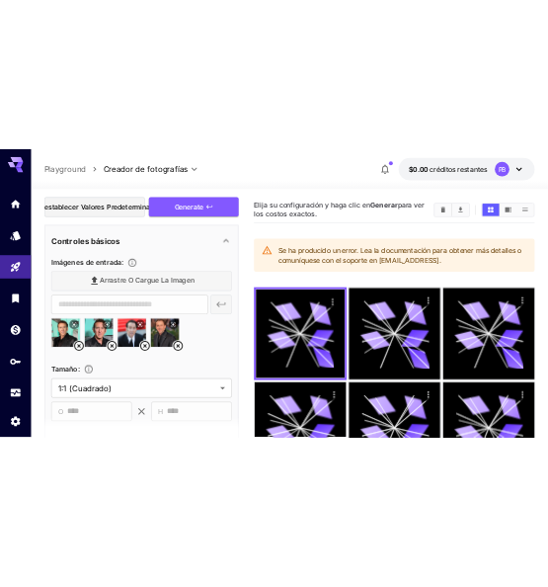
scroll to position [281, 0]
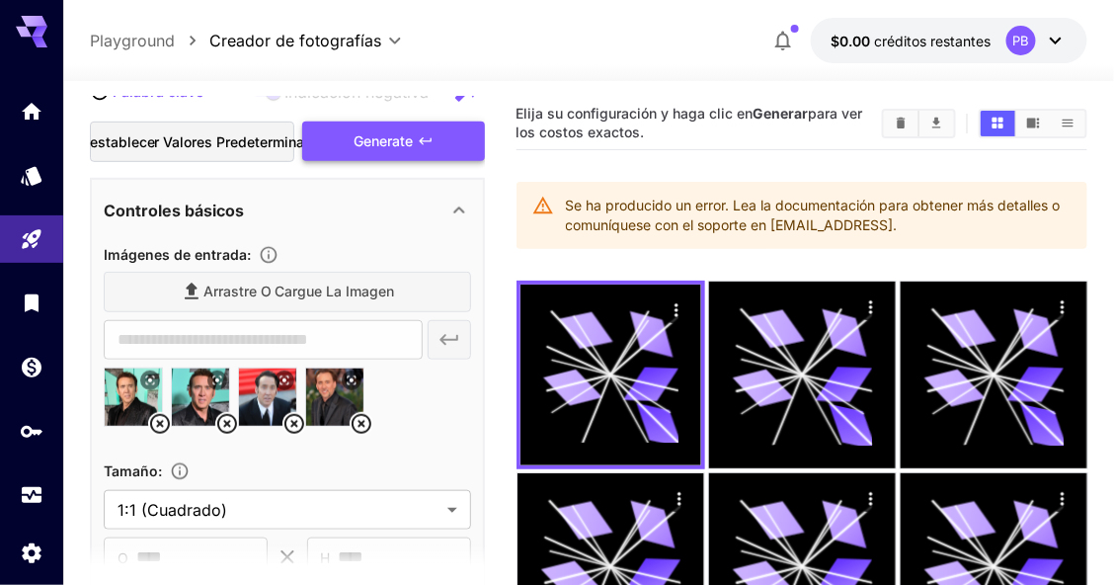
click at [399, 135] on div "Generate" at bounding box center [393, 141] width 182 height 40
drag, startPoint x: 334, startPoint y: 334, endPoint x: 227, endPoint y: 292, distance: 114.5
click at [227, 292] on div "Arrastre o cargue la imagen" at bounding box center [287, 292] width 367 height 40
click at [260, 293] on div "Arrastre o cargue la imagen" at bounding box center [287, 292] width 367 height 40
click at [361, 294] on div "Arrastre o cargue la imagen" at bounding box center [287, 292] width 367 height 40
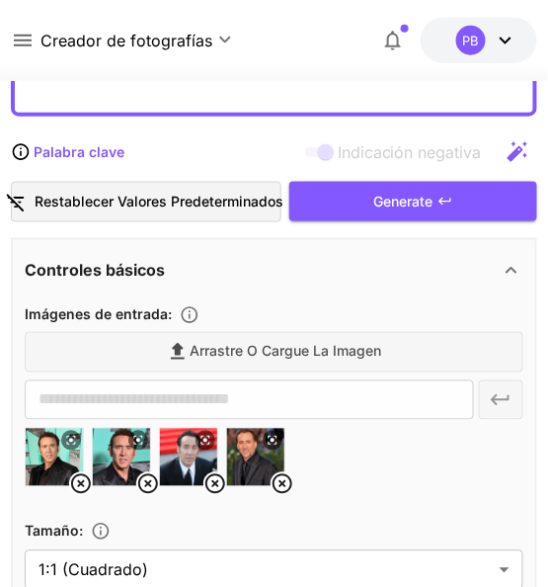
scroll to position [230, 0]
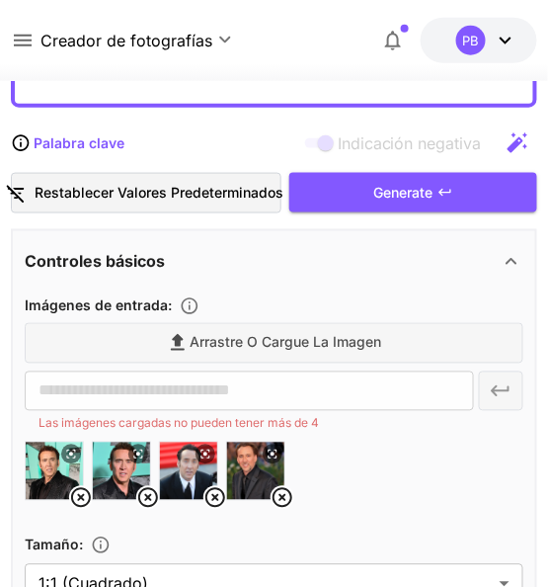
click at [281, 494] on icon at bounding box center [283, 498] width 24 height 24
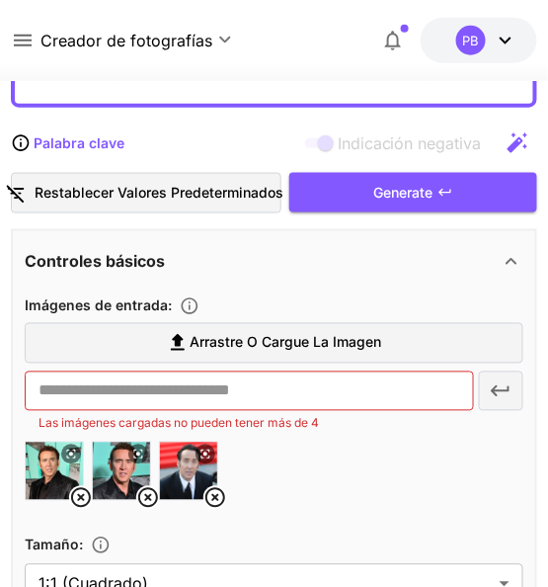
click at [216, 488] on icon at bounding box center [215, 498] width 24 height 24
click at [148, 488] on icon at bounding box center [148, 498] width 24 height 24
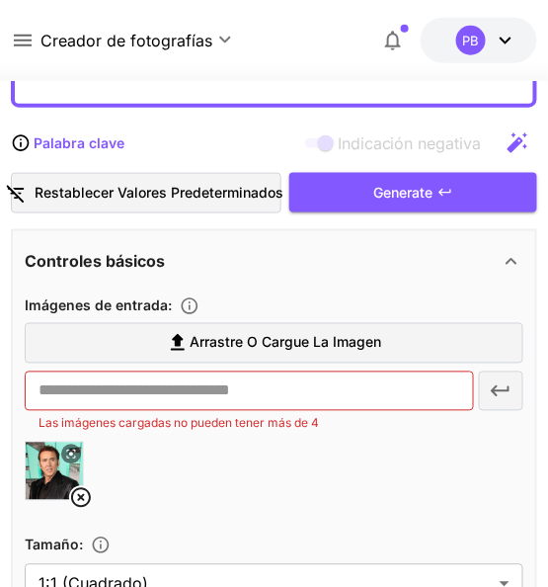
click at [88, 486] on icon at bounding box center [81, 498] width 24 height 24
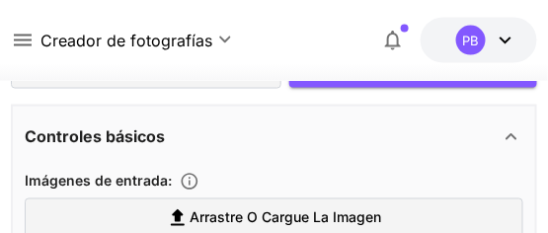
scroll to position [404, 0]
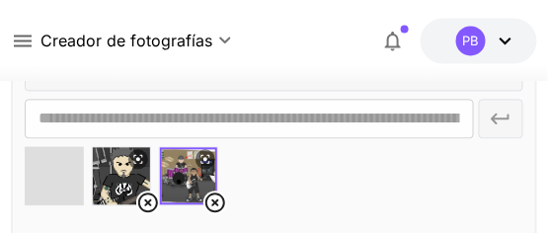
type input "**********"
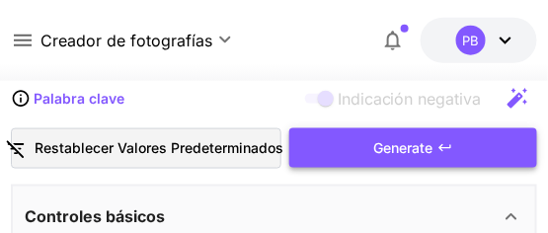
drag, startPoint x: 281, startPoint y: 144, endPoint x: 305, endPoint y: 134, distance: 25.7
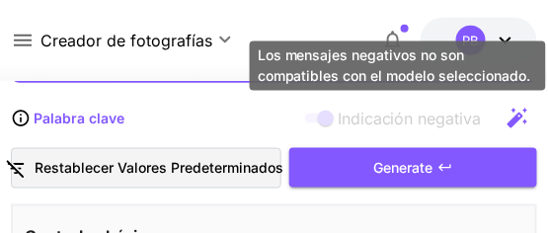
scroll to position [273, 0]
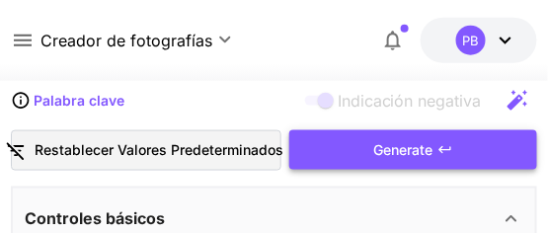
click at [346, 157] on div "Generate" at bounding box center [413, 150] width 248 height 40
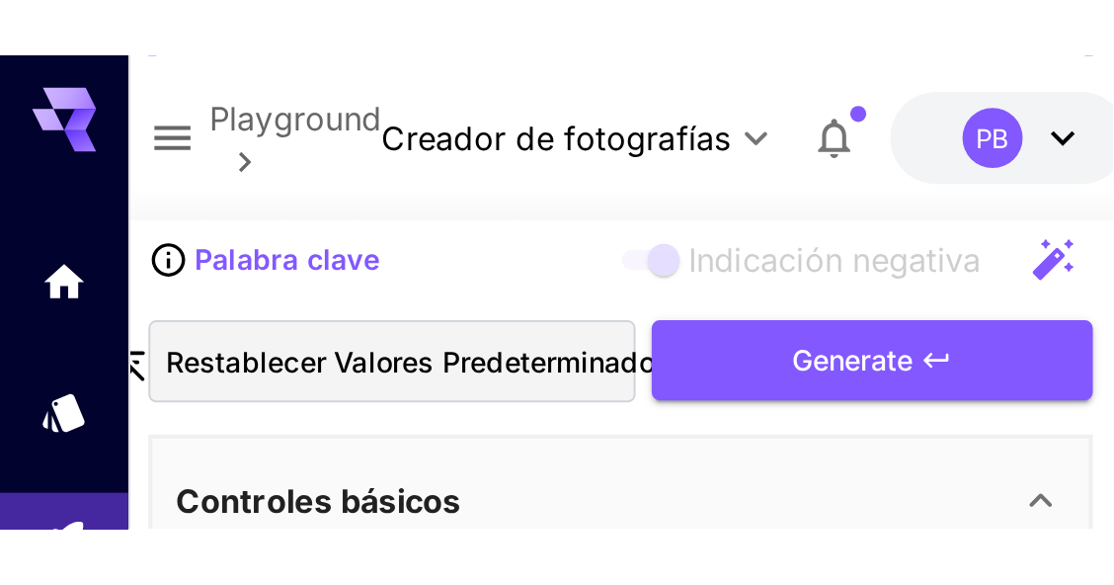
scroll to position [280, 0]
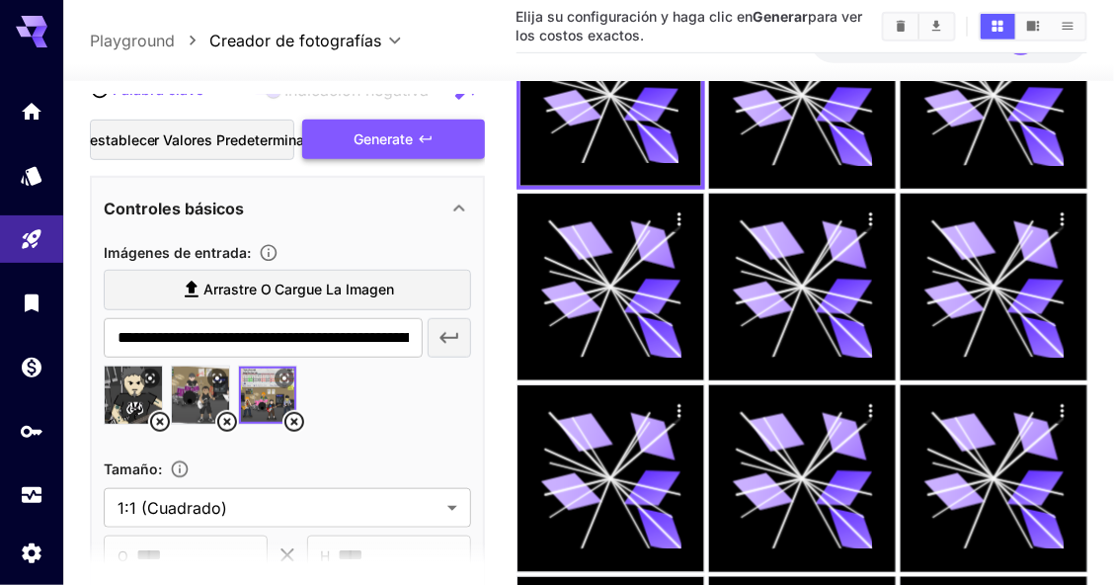
click at [437, 124] on div "Generate" at bounding box center [393, 140] width 182 height 40
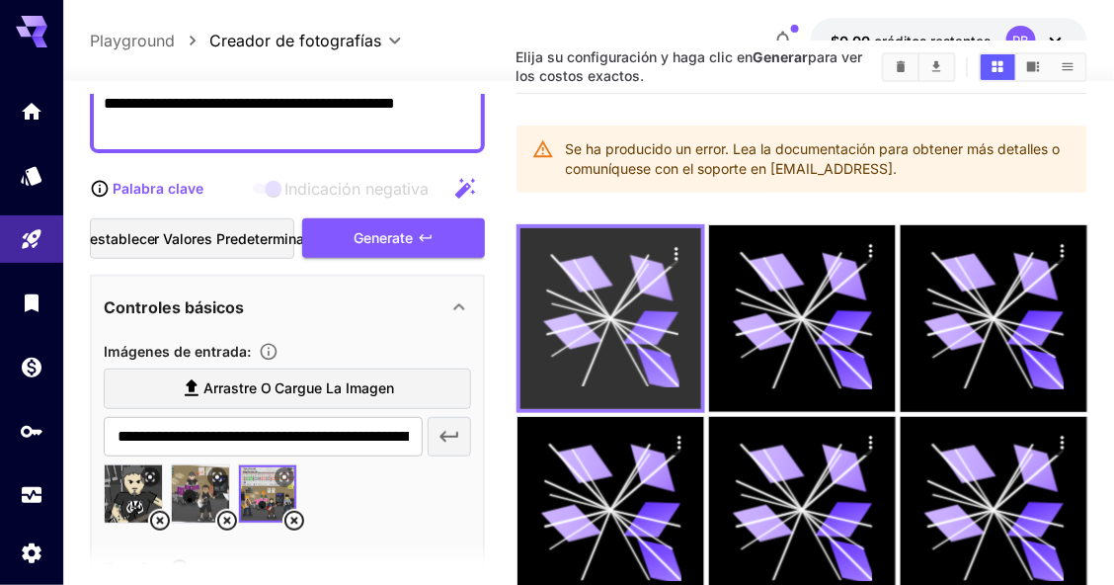
scroll to position [0, 0]
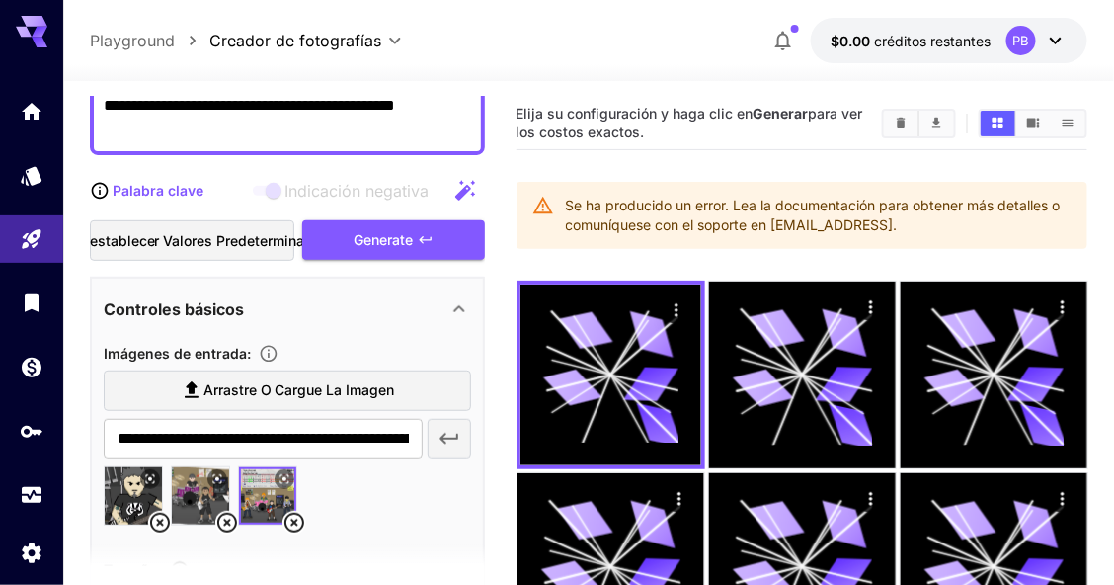
click at [784, 40] on icon "button" at bounding box center [783, 41] width 24 height 24
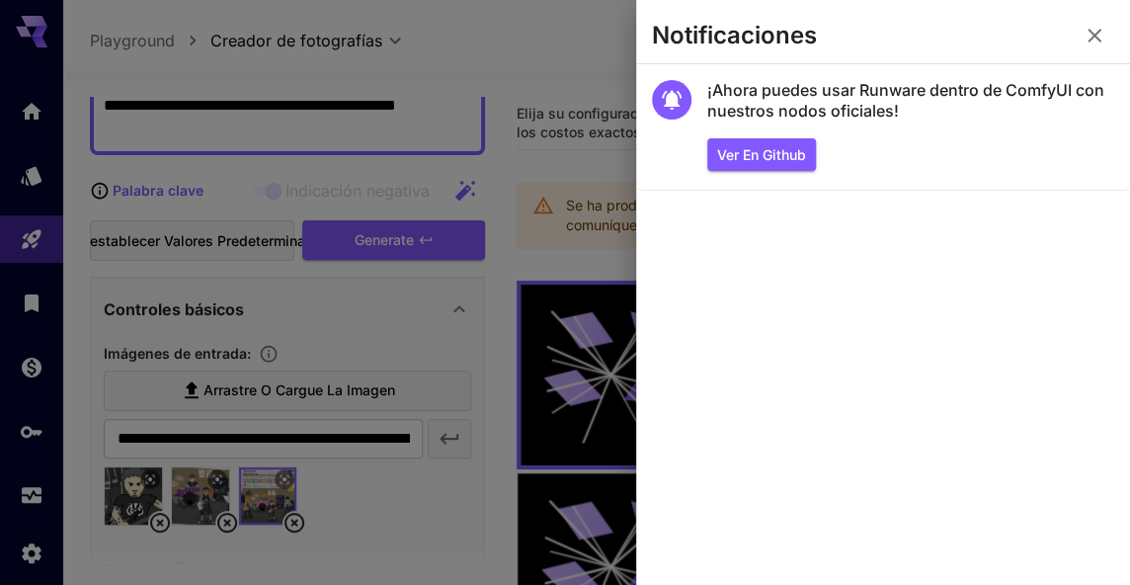
click at [1084, 32] on icon "button" at bounding box center [1094, 36] width 24 height 24
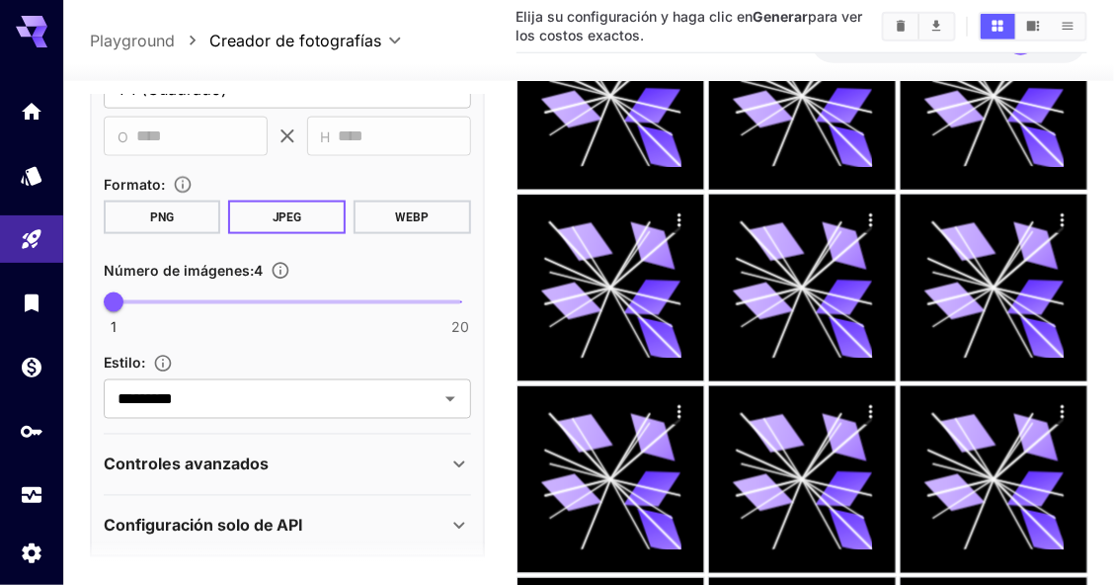
scroll to position [710, 0]
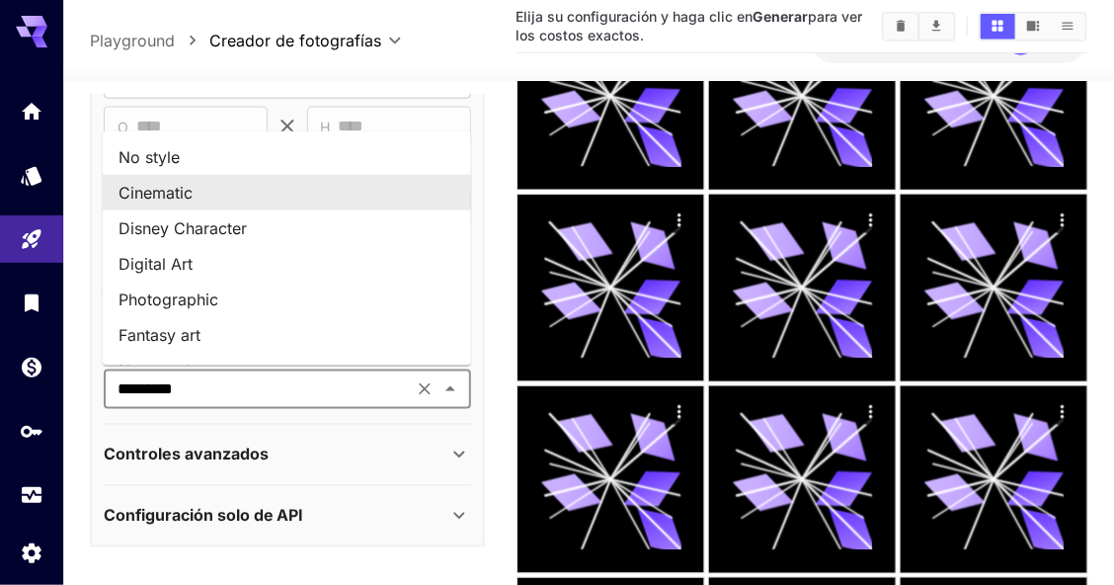
click at [374, 383] on input "*********" at bounding box center [258, 389] width 297 height 28
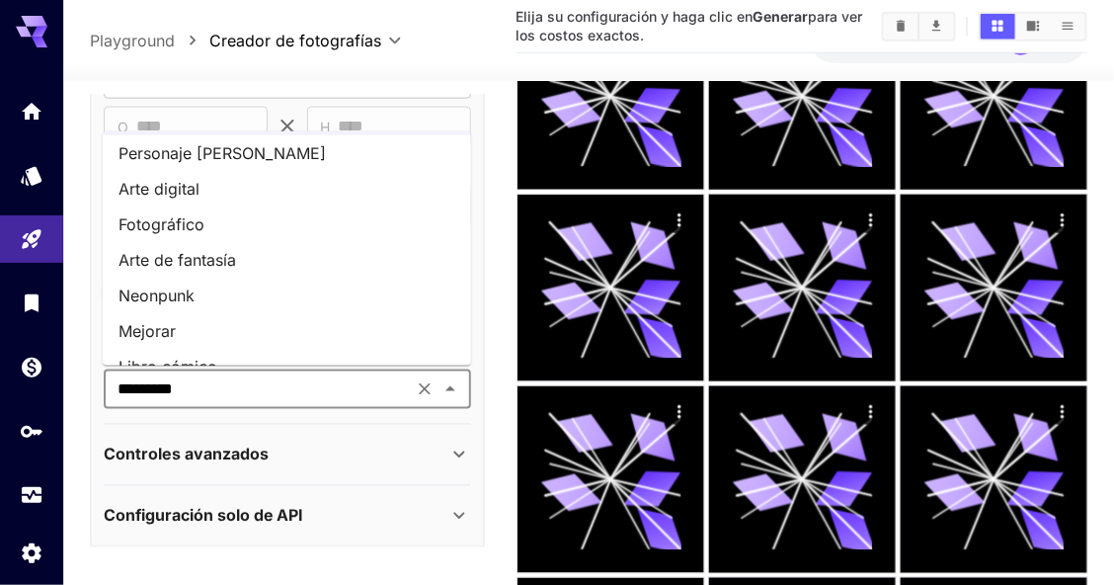
scroll to position [40, 0]
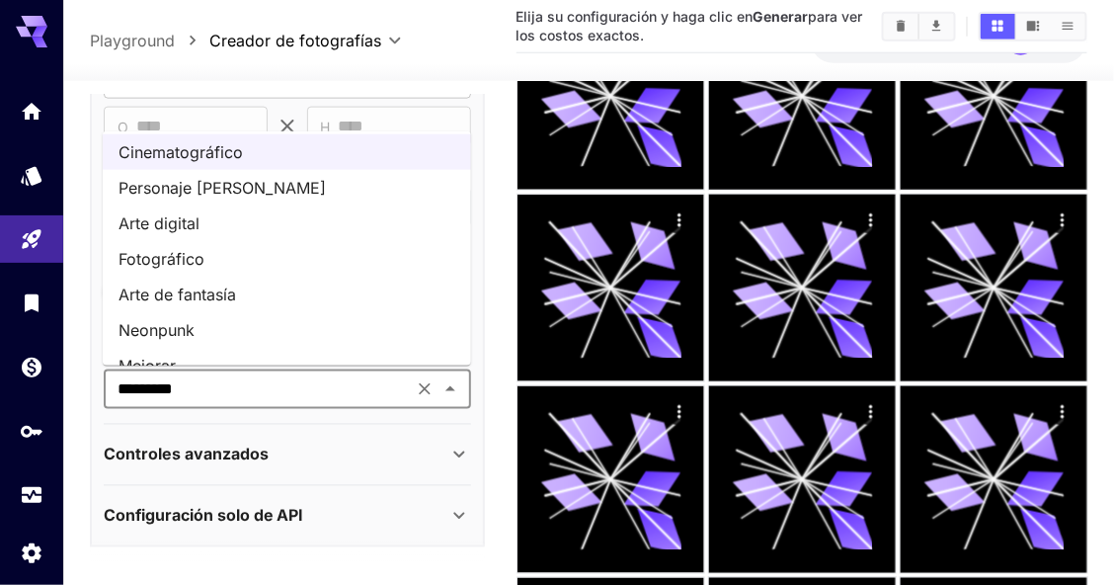
click at [229, 229] on li "Arte digital" at bounding box center [287, 223] width 368 height 36
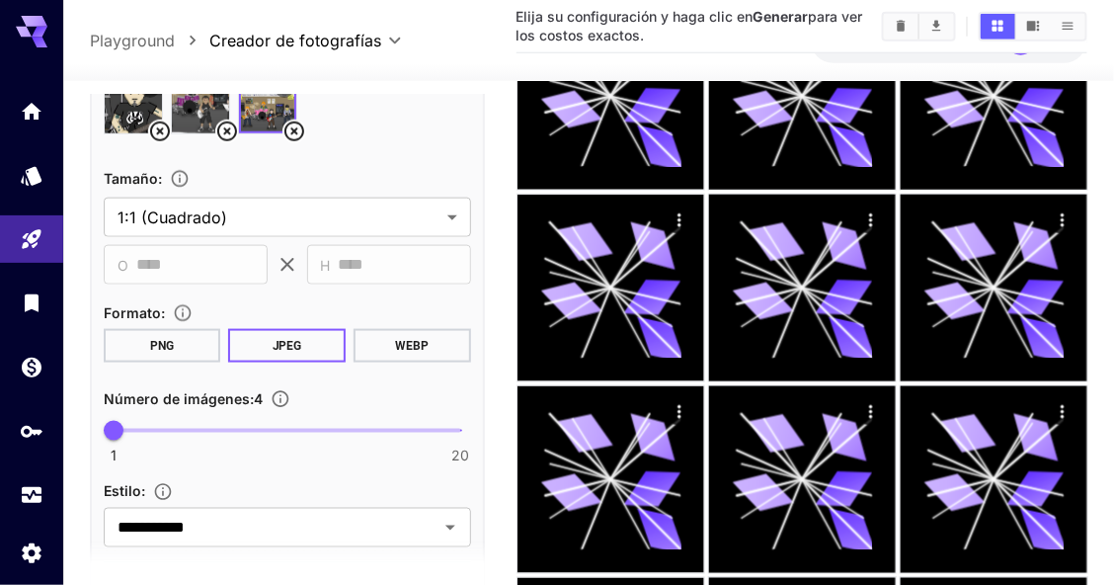
scroll to position [545, 0]
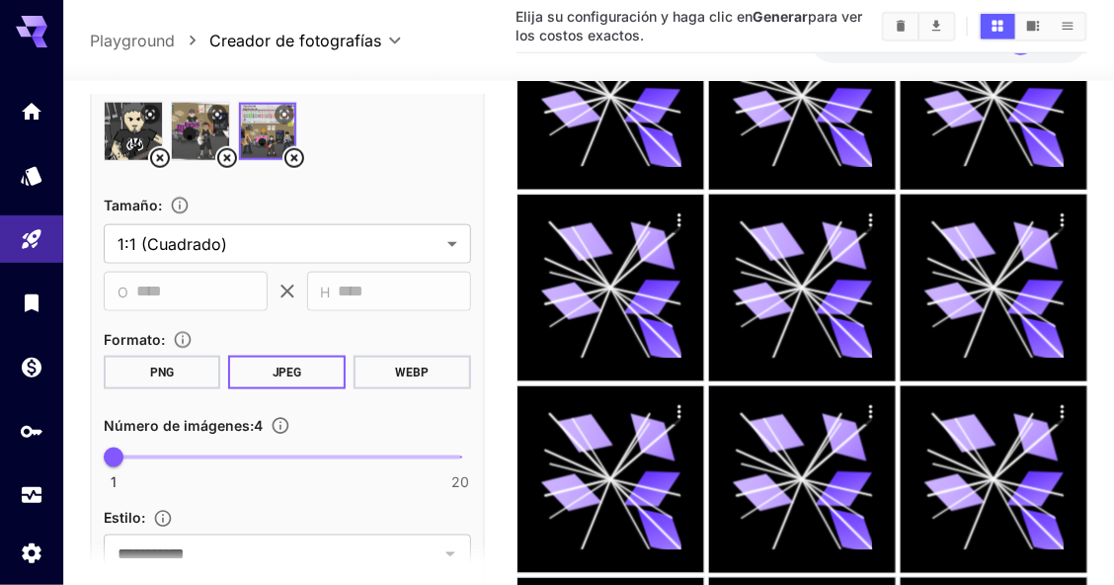
drag, startPoint x: 486, startPoint y: 321, endPoint x: 480, endPoint y: 237, distance: 84.2
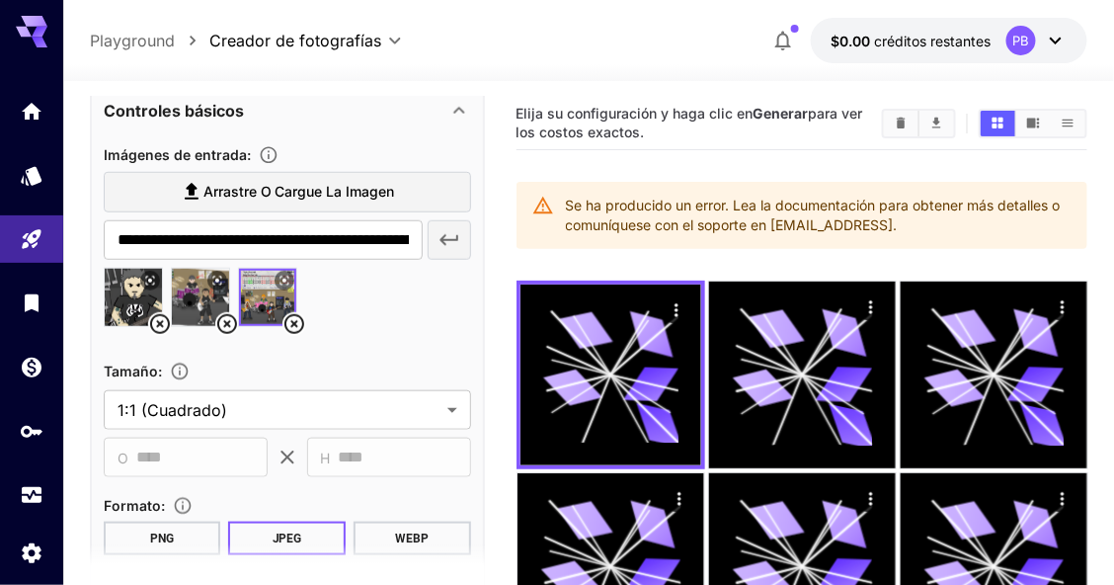
scroll to position [380, 0]
drag, startPoint x: 373, startPoint y: 149, endPoint x: 368, endPoint y: 122, distance: 27.1
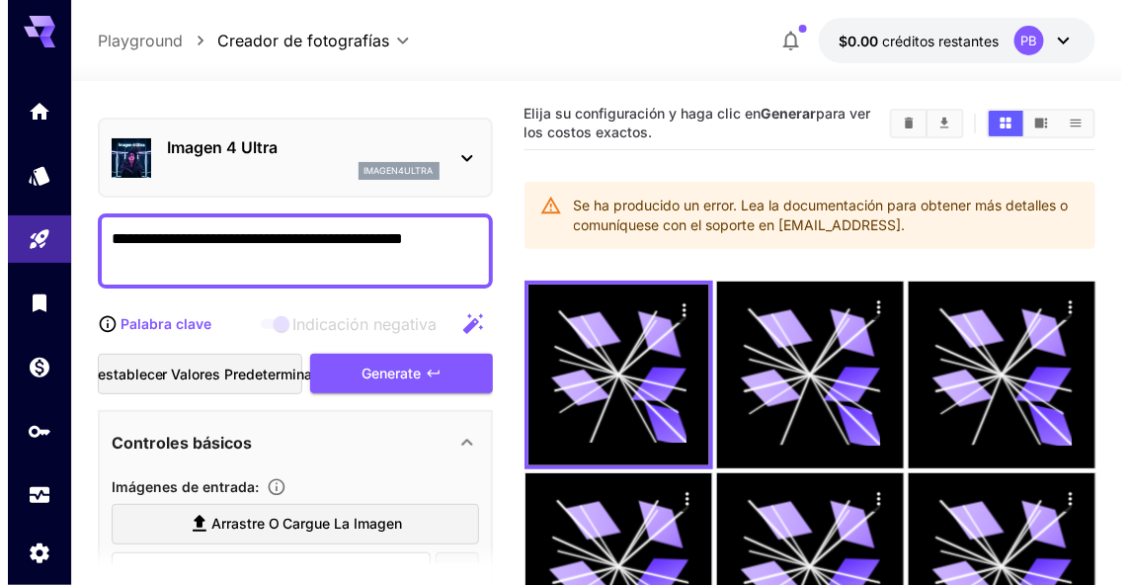
scroll to position [26, 0]
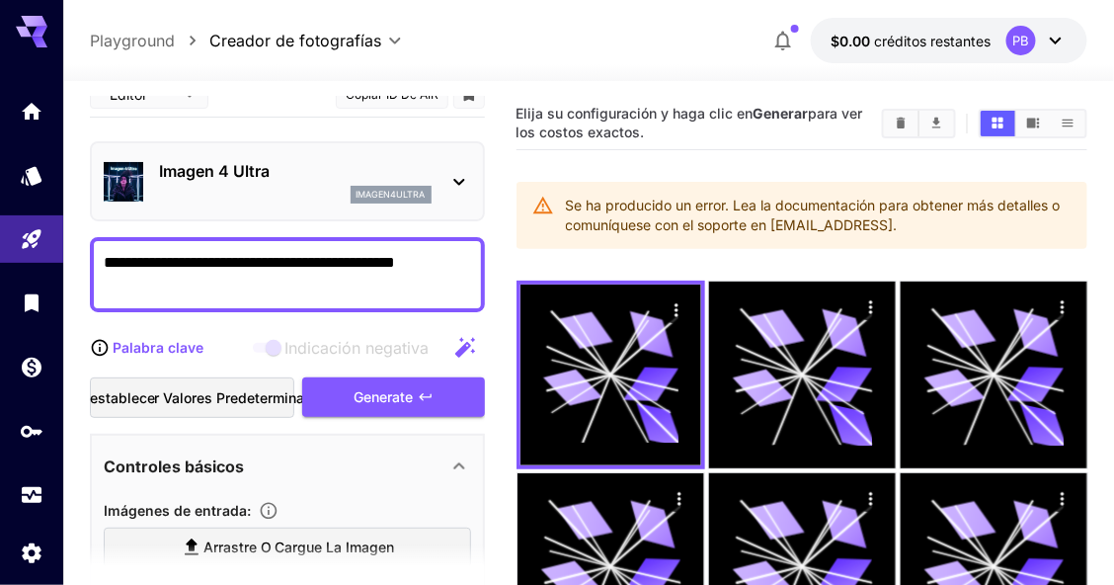
click at [295, 175] on p "Imagen 4 Ultra" at bounding box center [295, 171] width 273 height 24
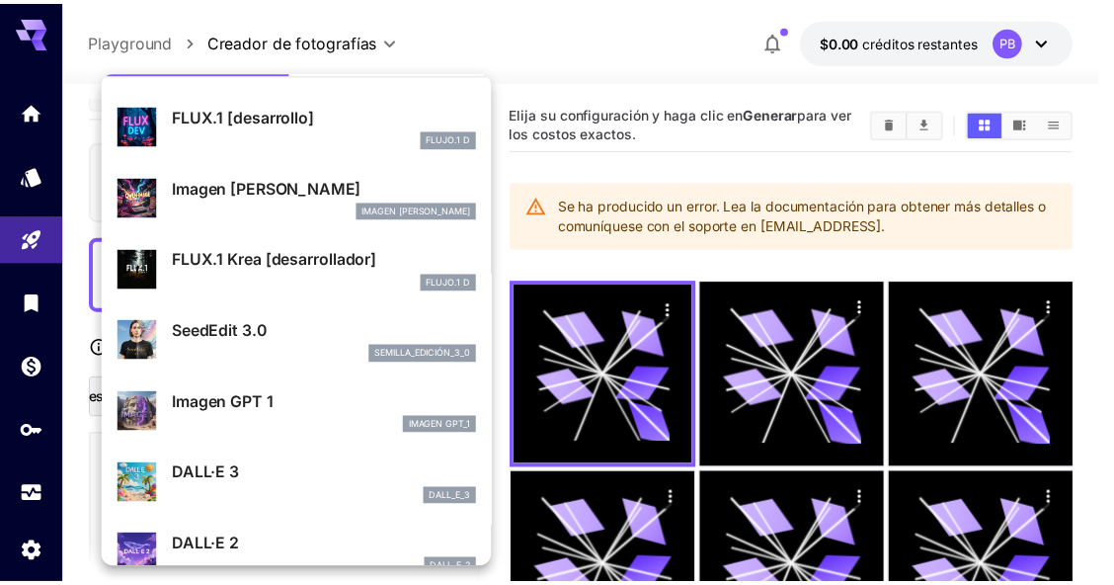
scroll to position [65, 0]
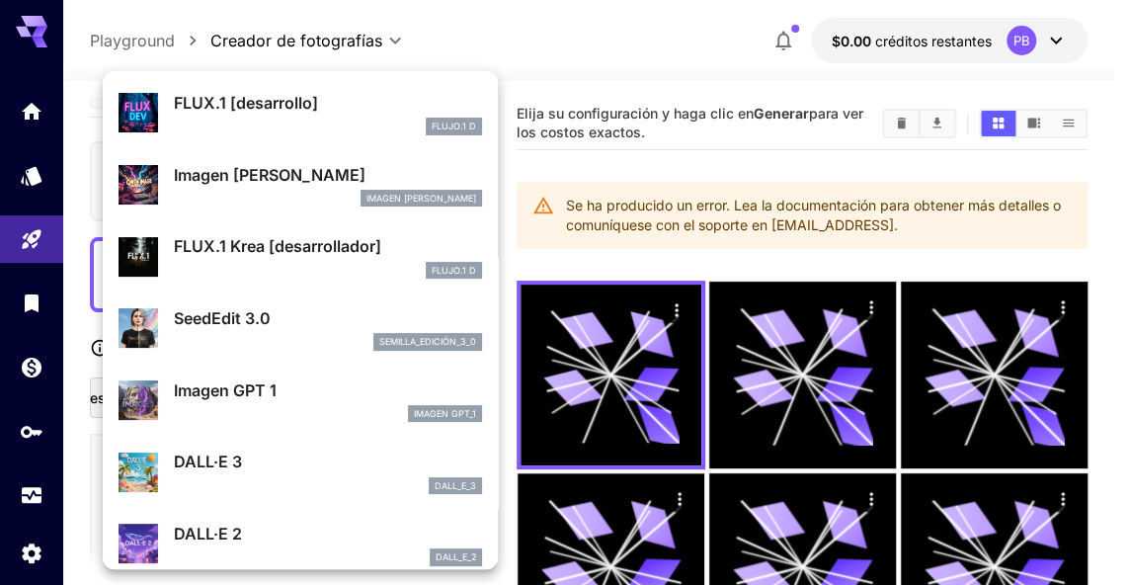
click at [325, 120] on div "FLUJO.1 D" at bounding box center [328, 127] width 308 height 18
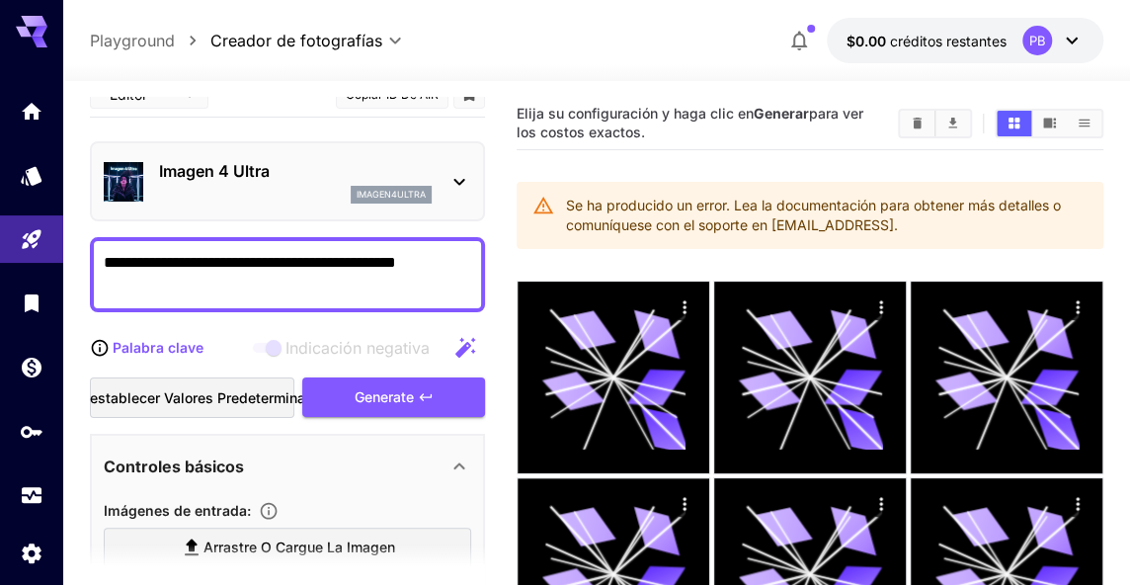
type textarea "**********"
type input "*"
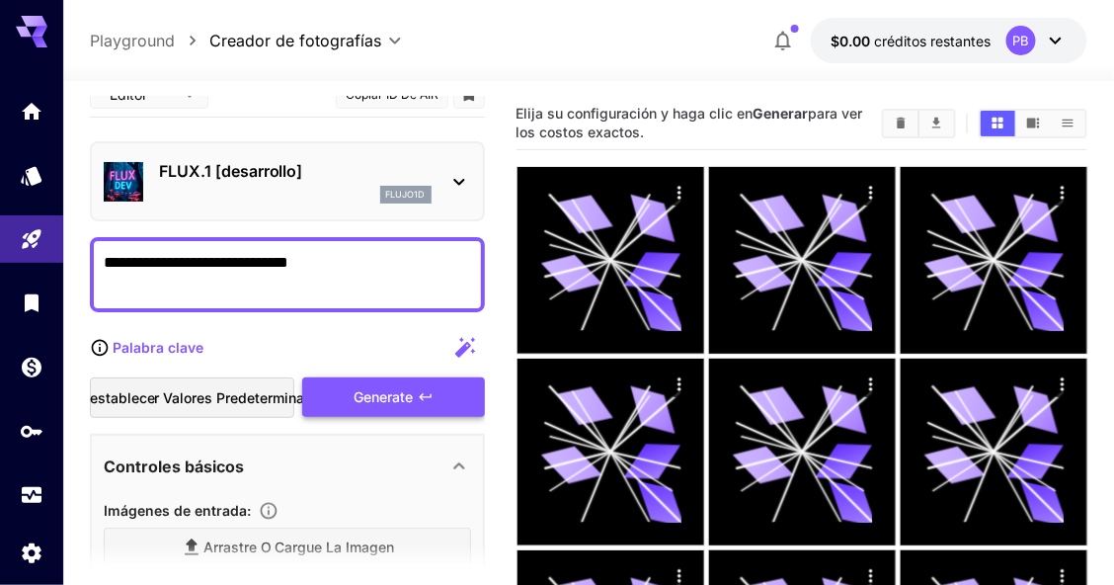
click at [370, 403] on div "Generate" at bounding box center [393, 397] width 182 height 40
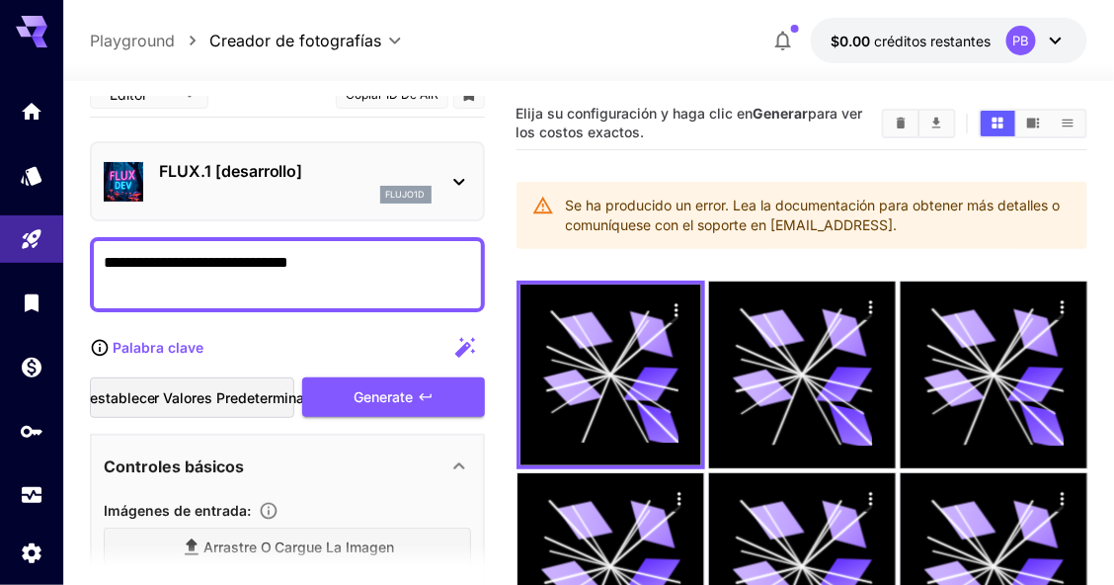
click at [304, 190] on div "flujo1d" at bounding box center [295, 195] width 273 height 18
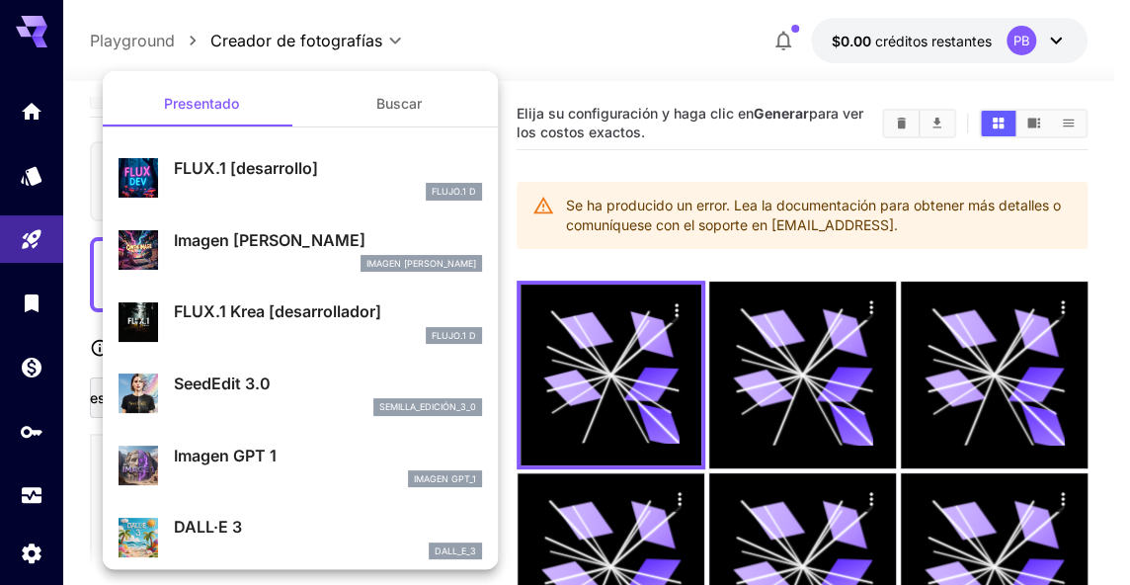
click at [280, 251] on p "Imagen [PERSON_NAME]" at bounding box center [328, 240] width 308 height 24
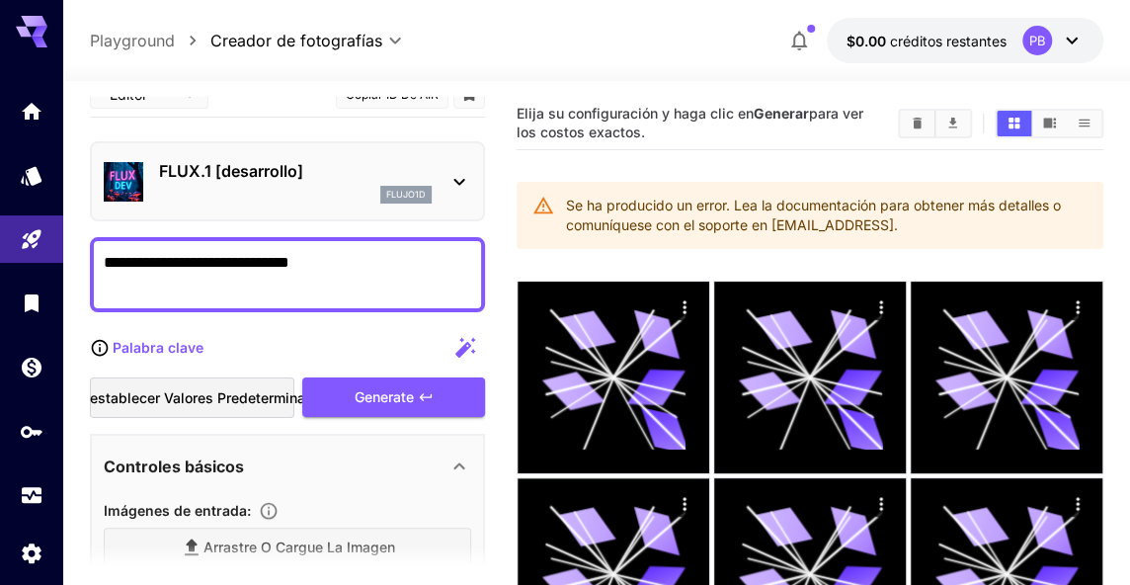
type input "***"
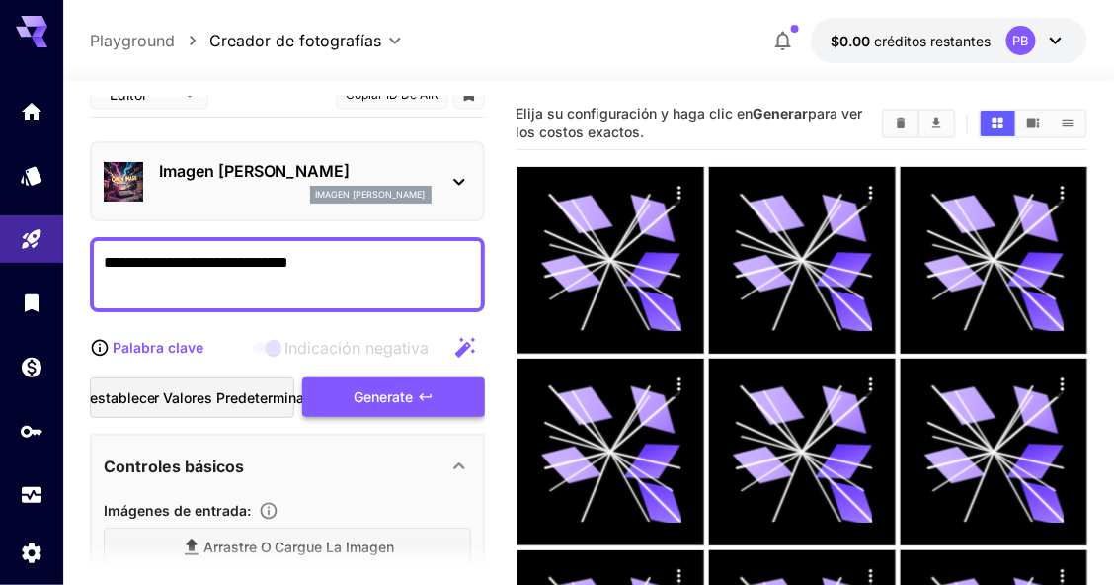
click at [354, 379] on div "Generate" at bounding box center [393, 397] width 182 height 40
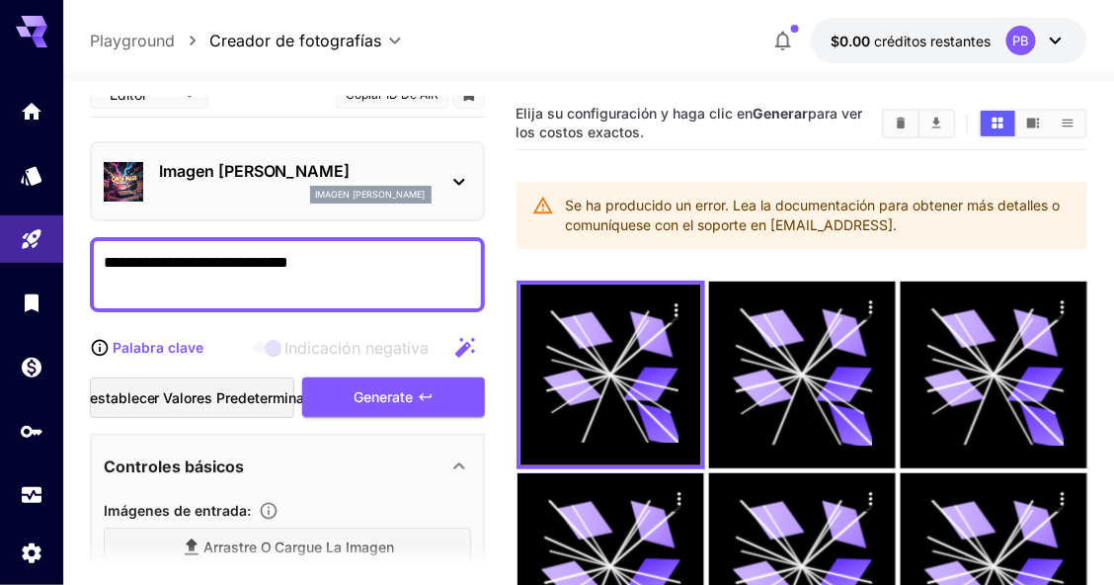
click at [779, 40] on icon "button" at bounding box center [783, 41] width 24 height 24
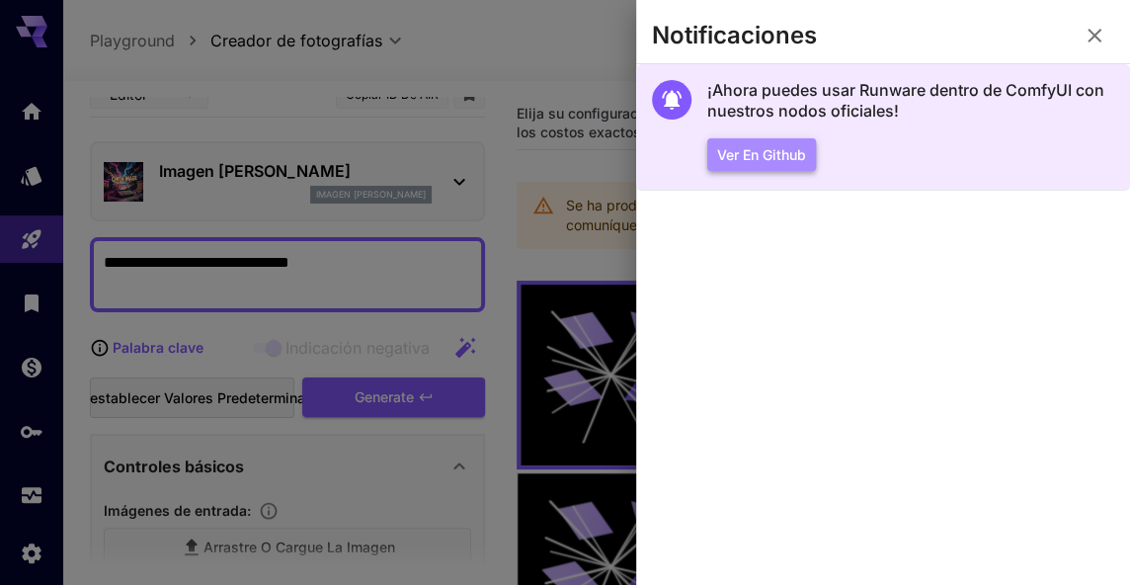
click at [778, 142] on font "Ver en Github" at bounding box center [761, 154] width 89 height 25
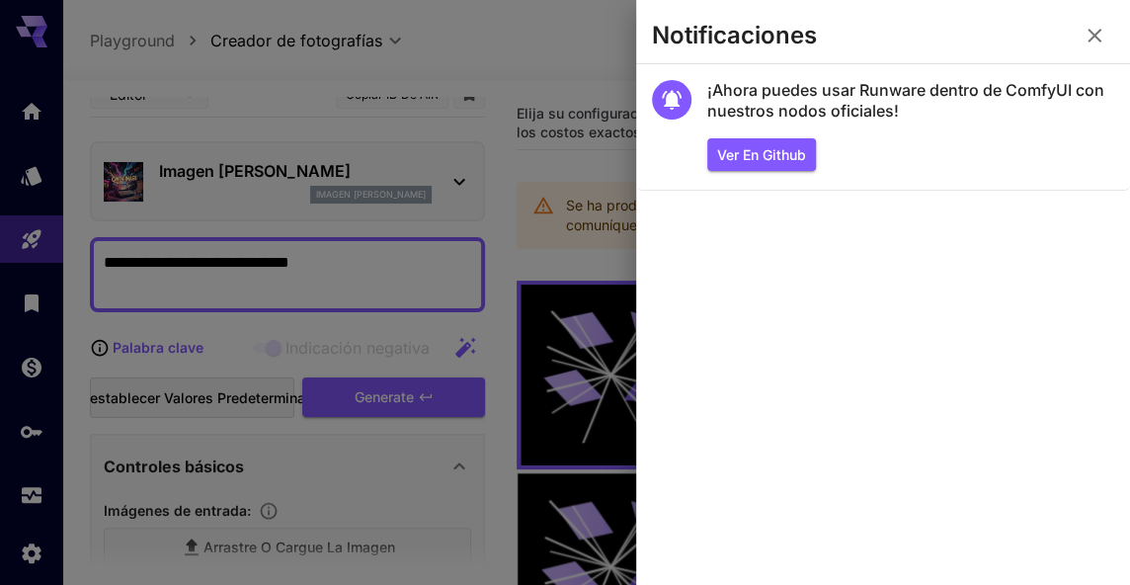
click at [455, 134] on div at bounding box center [565, 292] width 1130 height 585
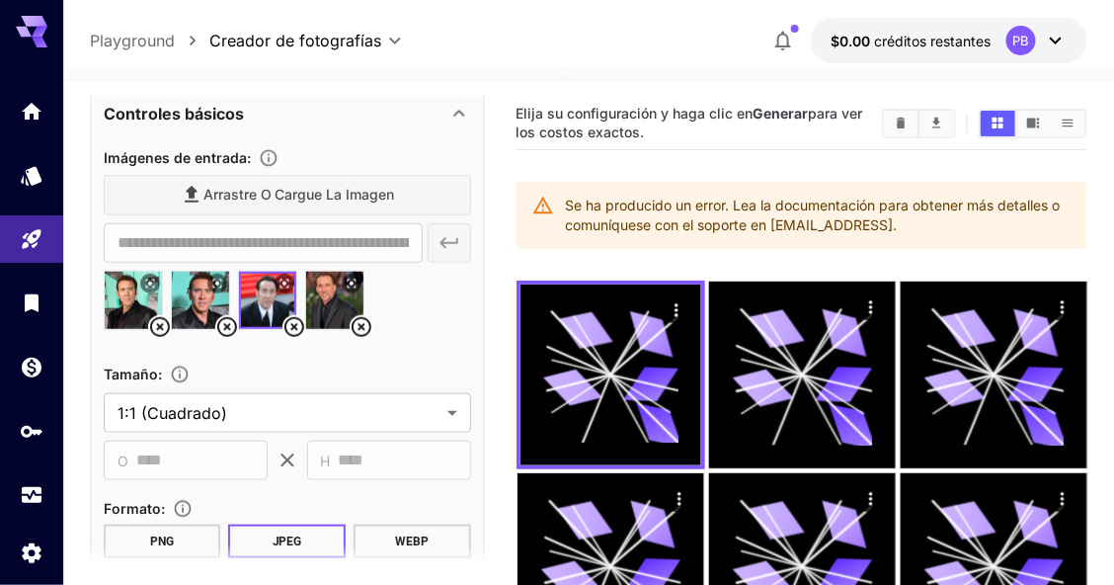
scroll to position [460, 0]
